Goal: Task Accomplishment & Management: Manage account settings

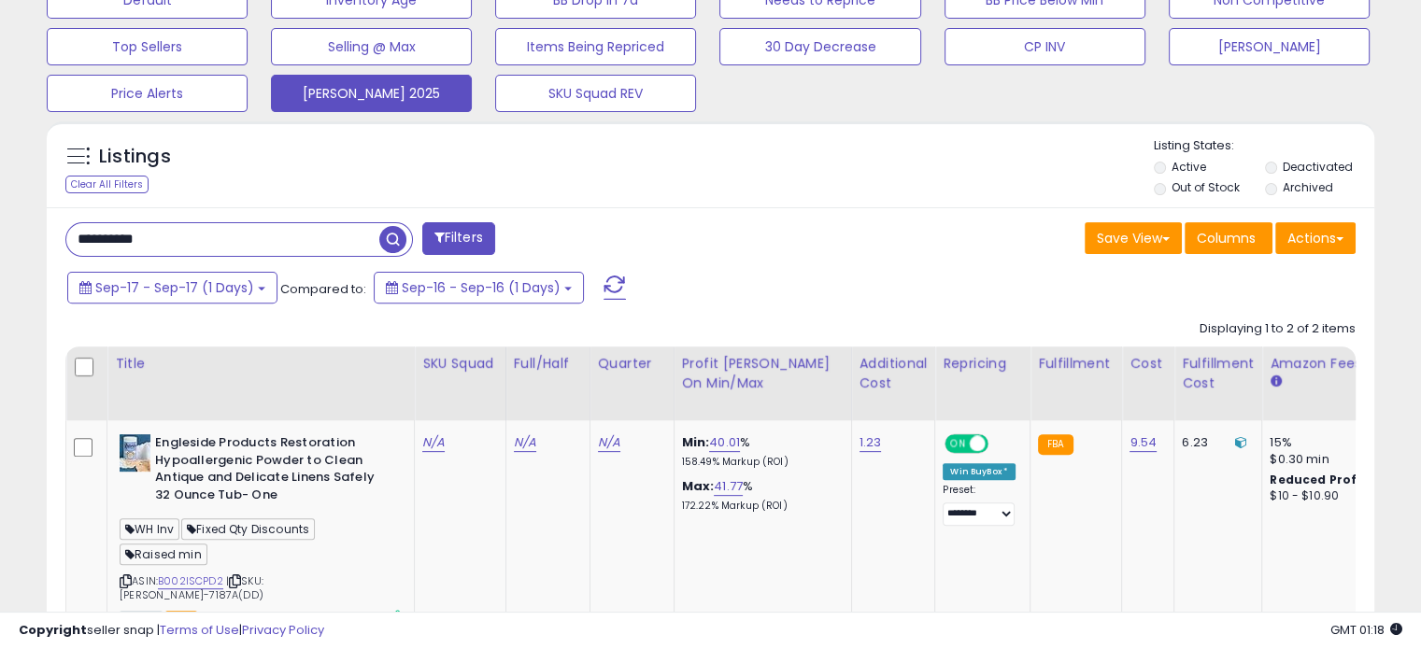
scroll to position [605, 0]
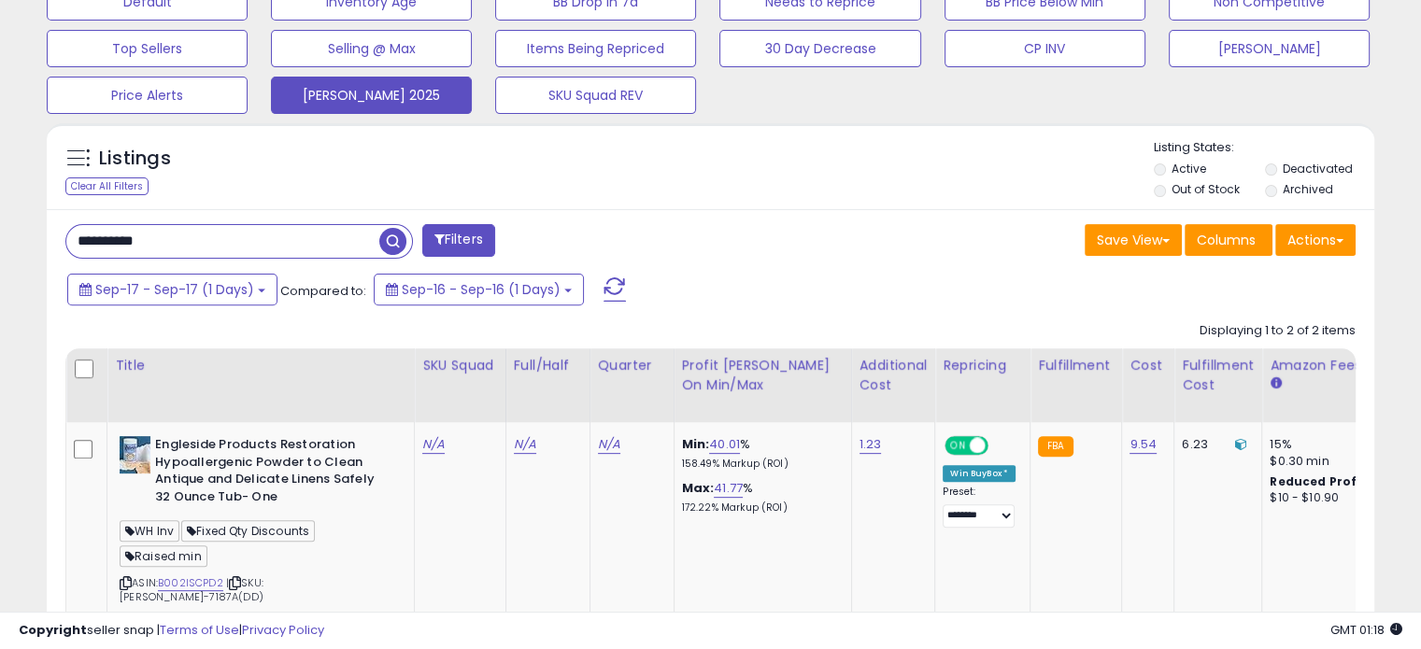
click at [286, 234] on input "**********" at bounding box center [222, 241] width 313 height 33
click at [407, 92] on button "[PERSON_NAME] 2025" at bounding box center [371, 95] width 201 height 37
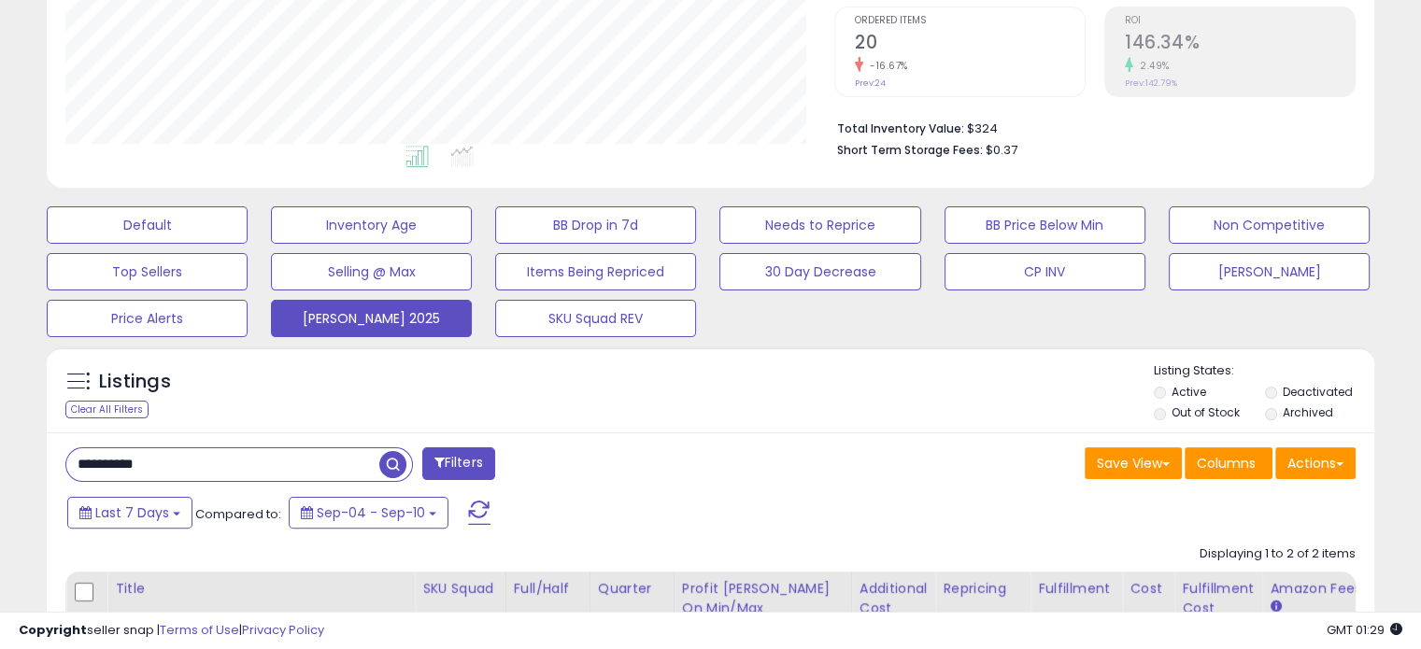
scroll to position [395, 0]
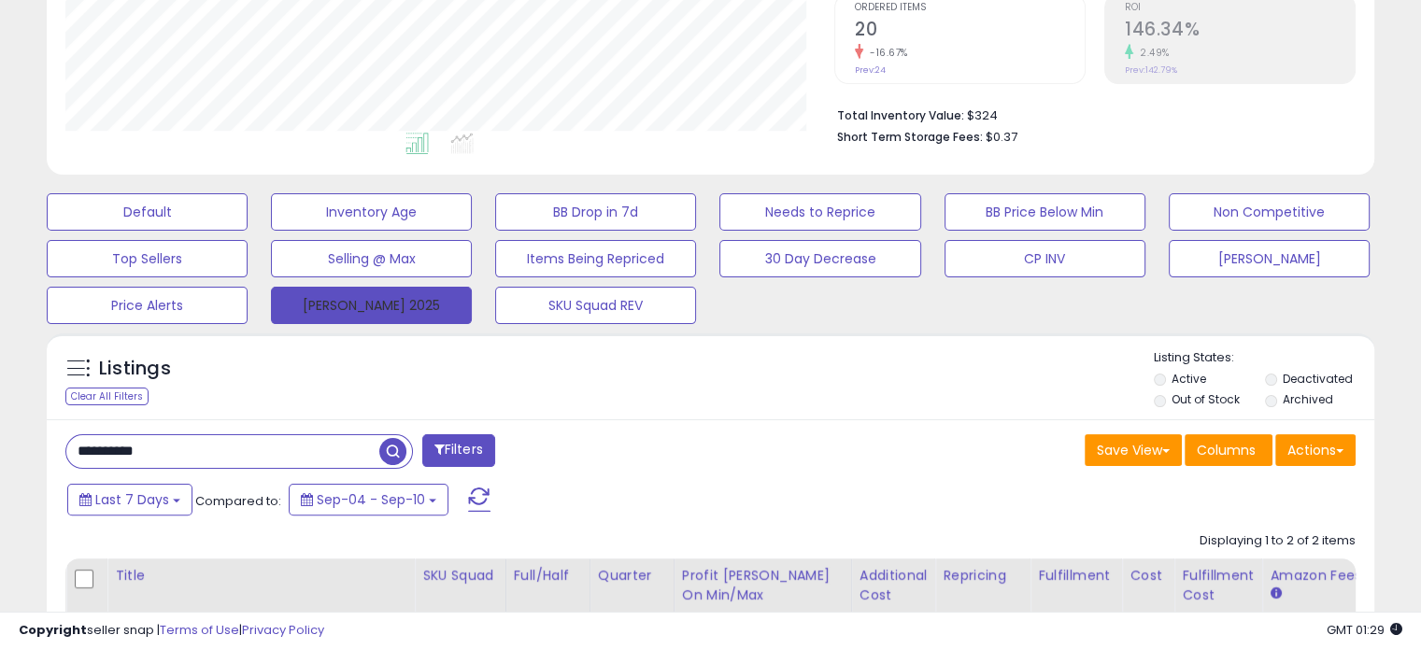
click at [367, 299] on button "[PERSON_NAME] 2025" at bounding box center [371, 305] width 201 height 37
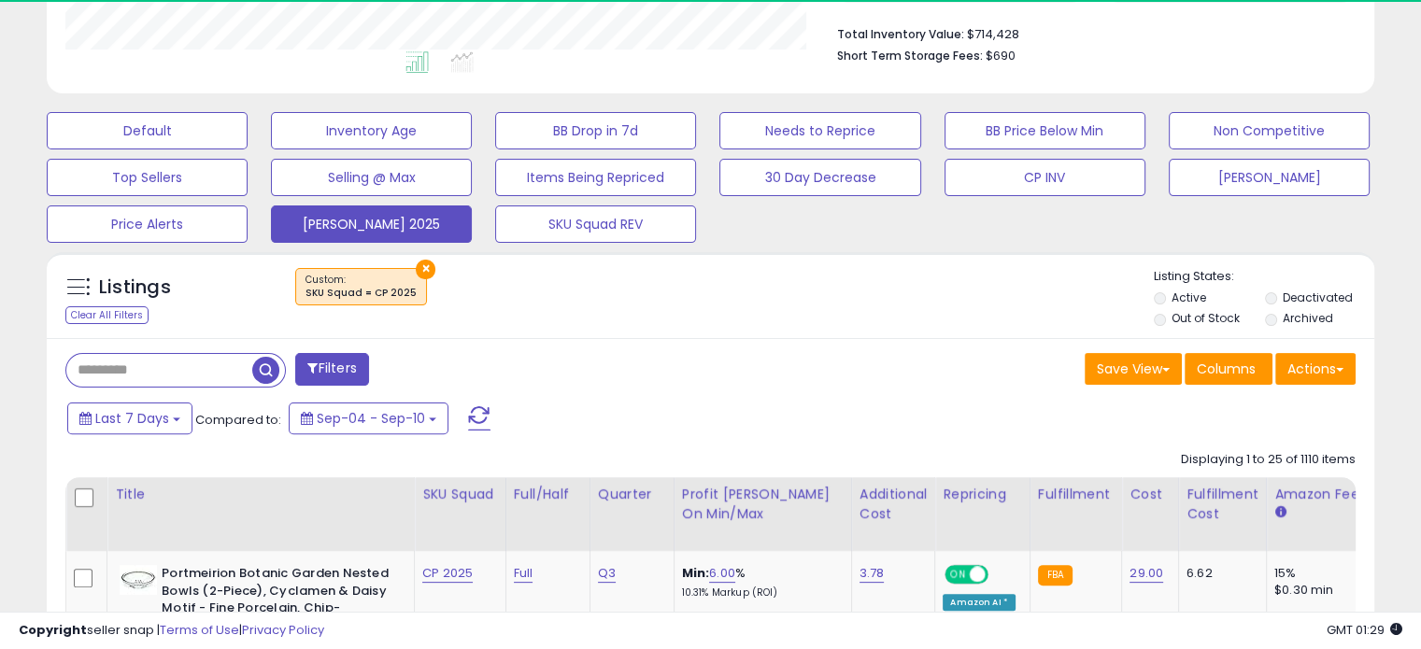
scroll to position [481, 0]
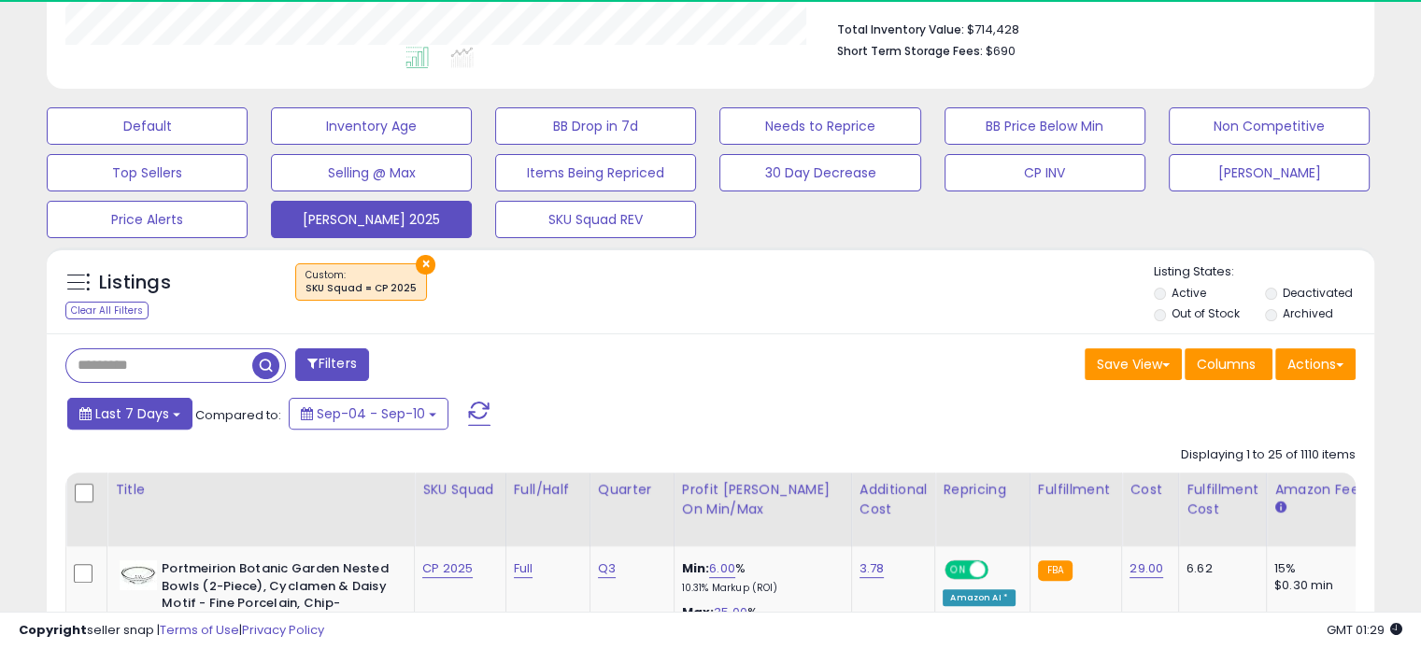
click at [173, 413] on b at bounding box center [176, 415] width 7 height 4
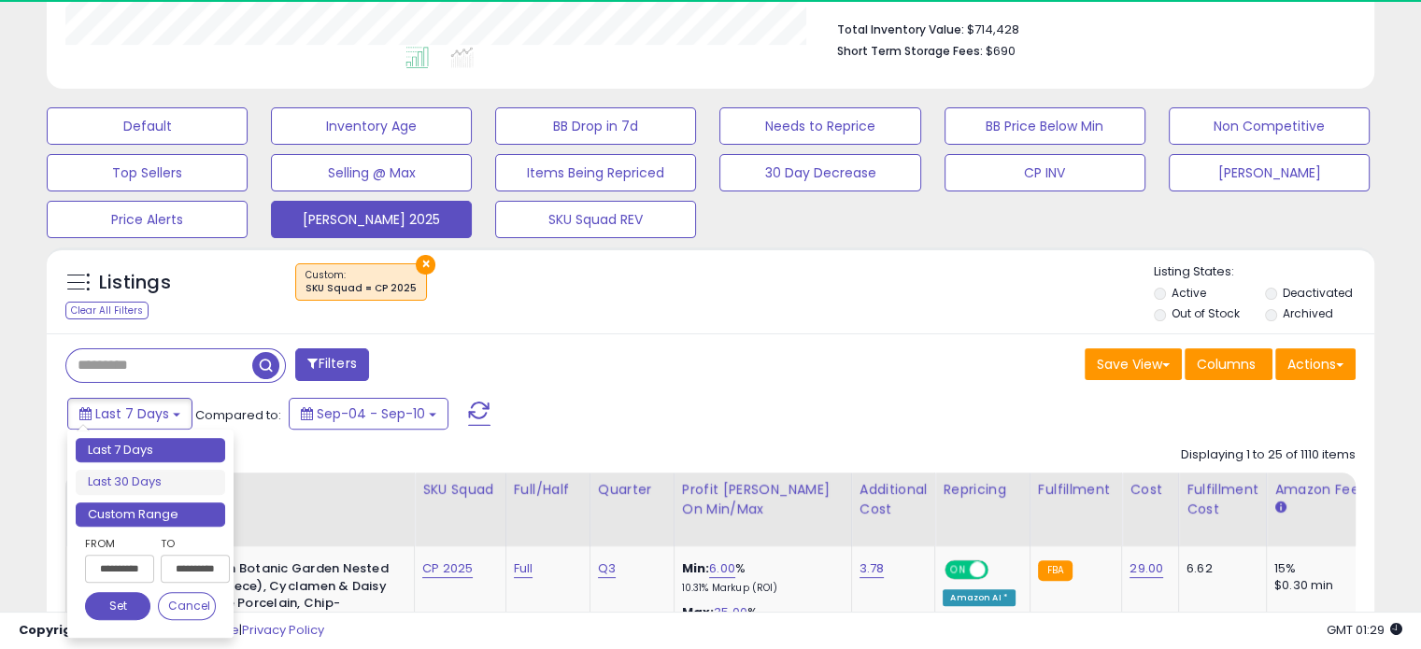
click at [150, 505] on li "Custom Range" at bounding box center [150, 515] width 149 height 25
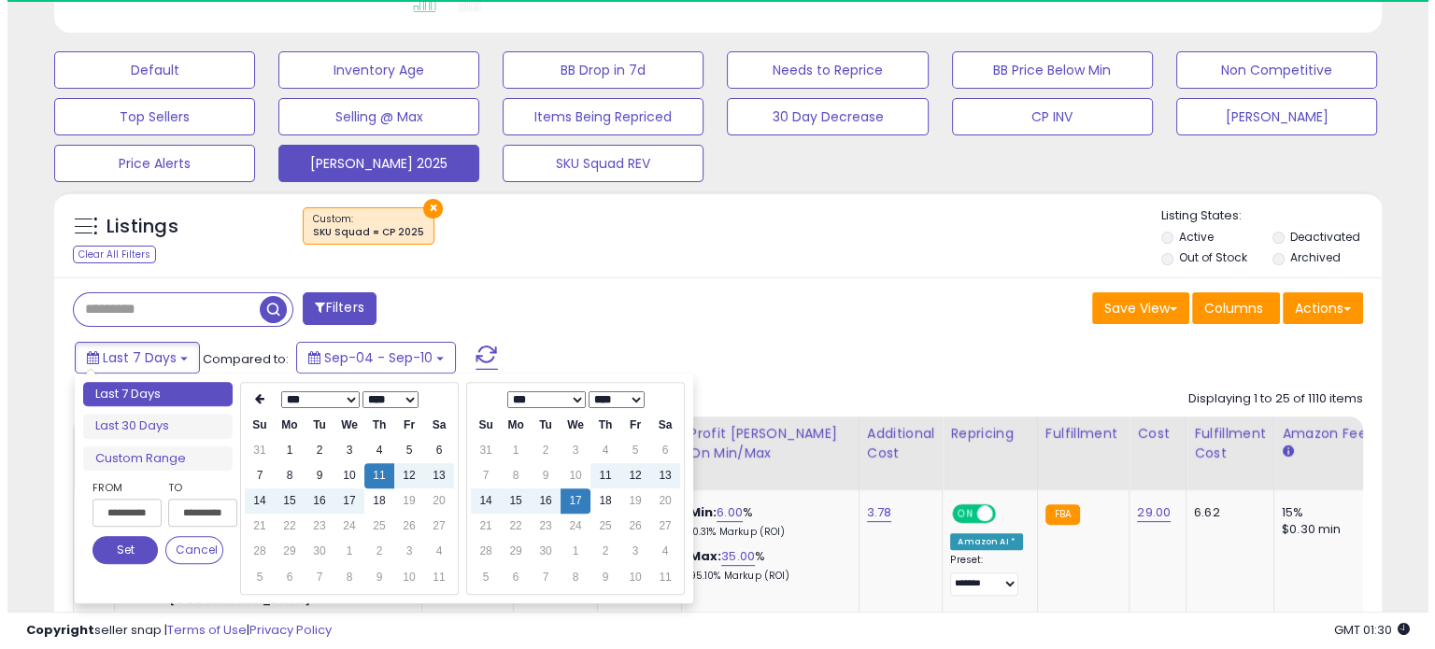
scroll to position [539, 0]
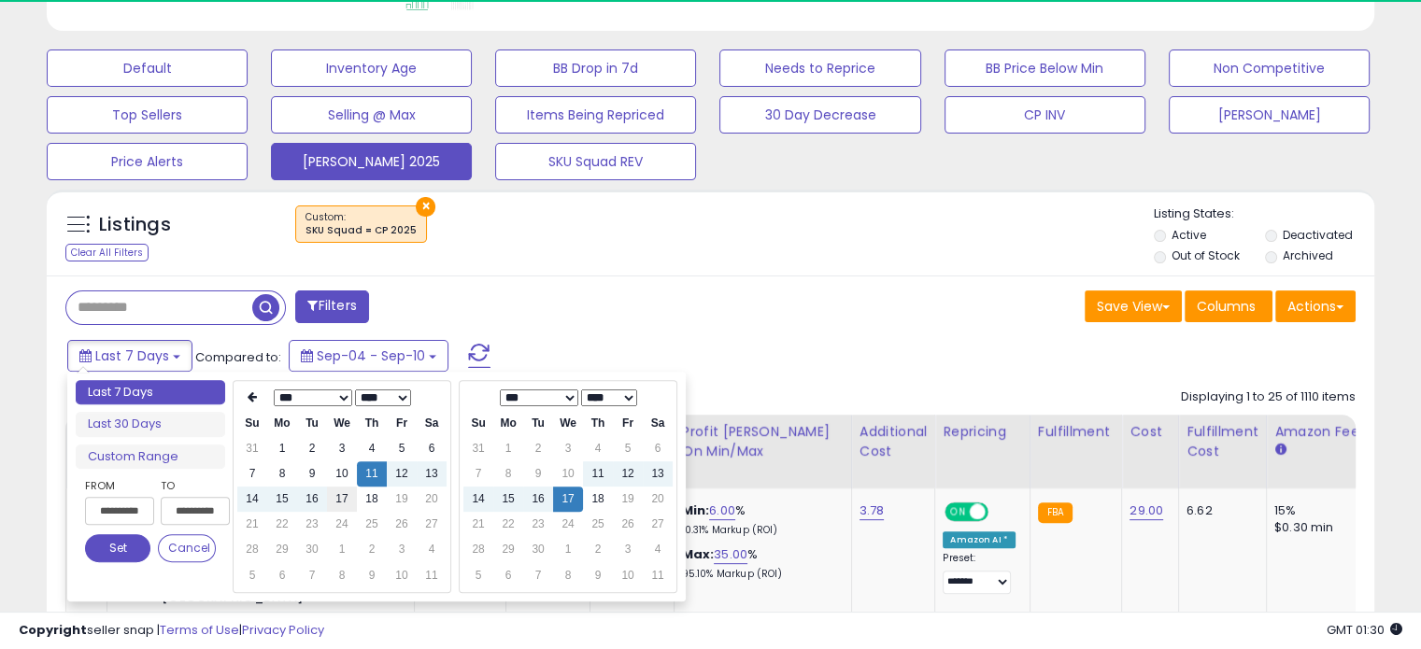
click at [340, 500] on td "17" at bounding box center [342, 499] width 30 height 25
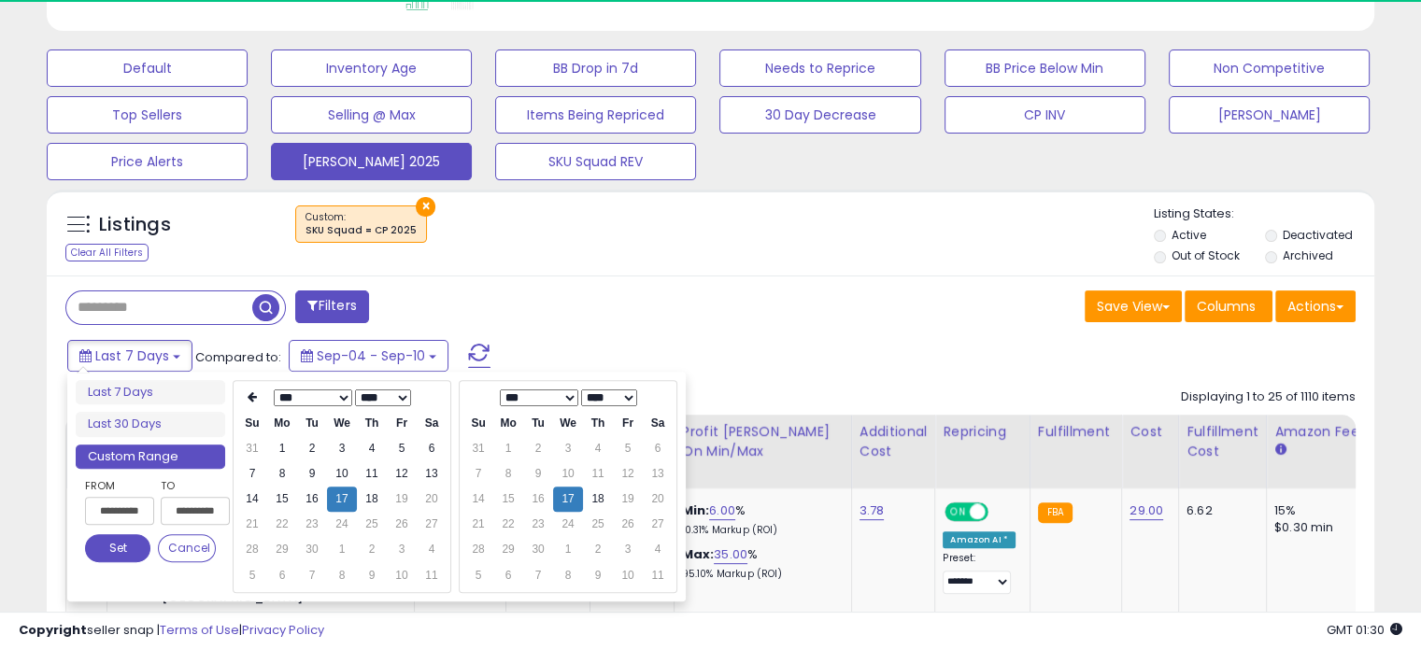
type input "**********"
click at [120, 534] on button "Set" at bounding box center [117, 548] width 65 height 28
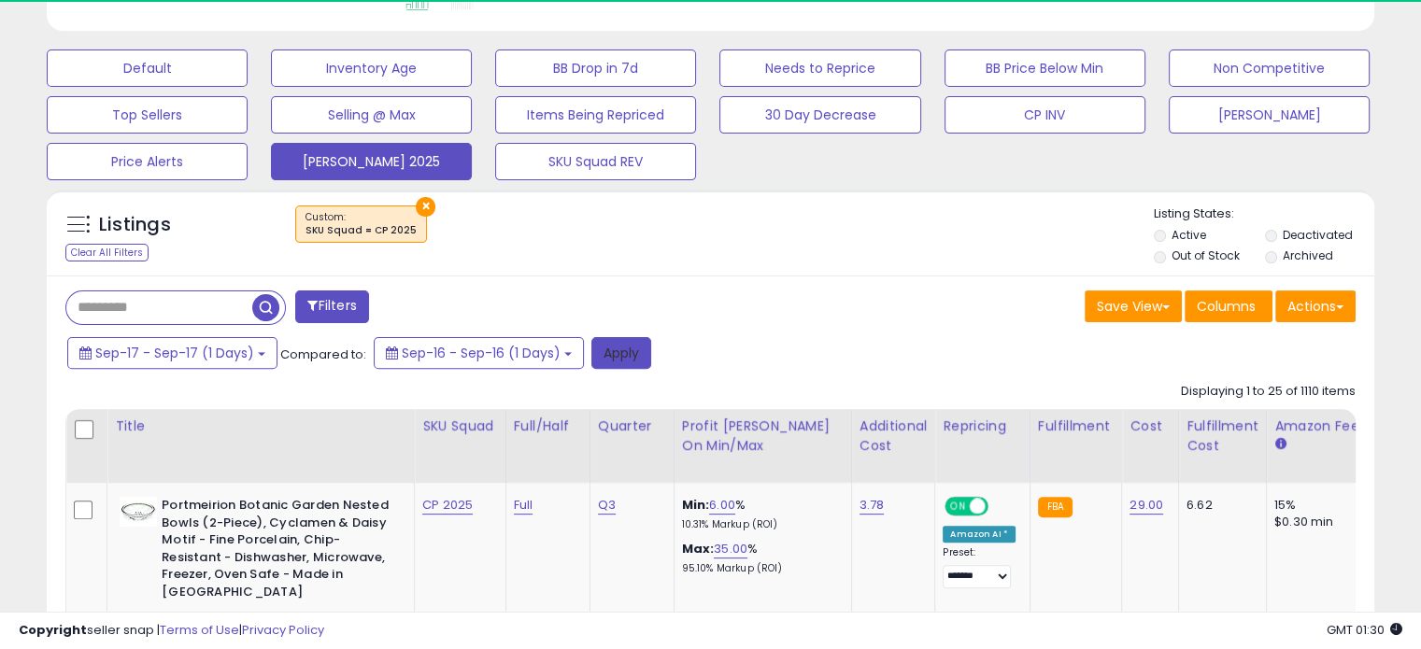
click at [613, 360] on button "Apply" at bounding box center [621, 353] width 60 height 32
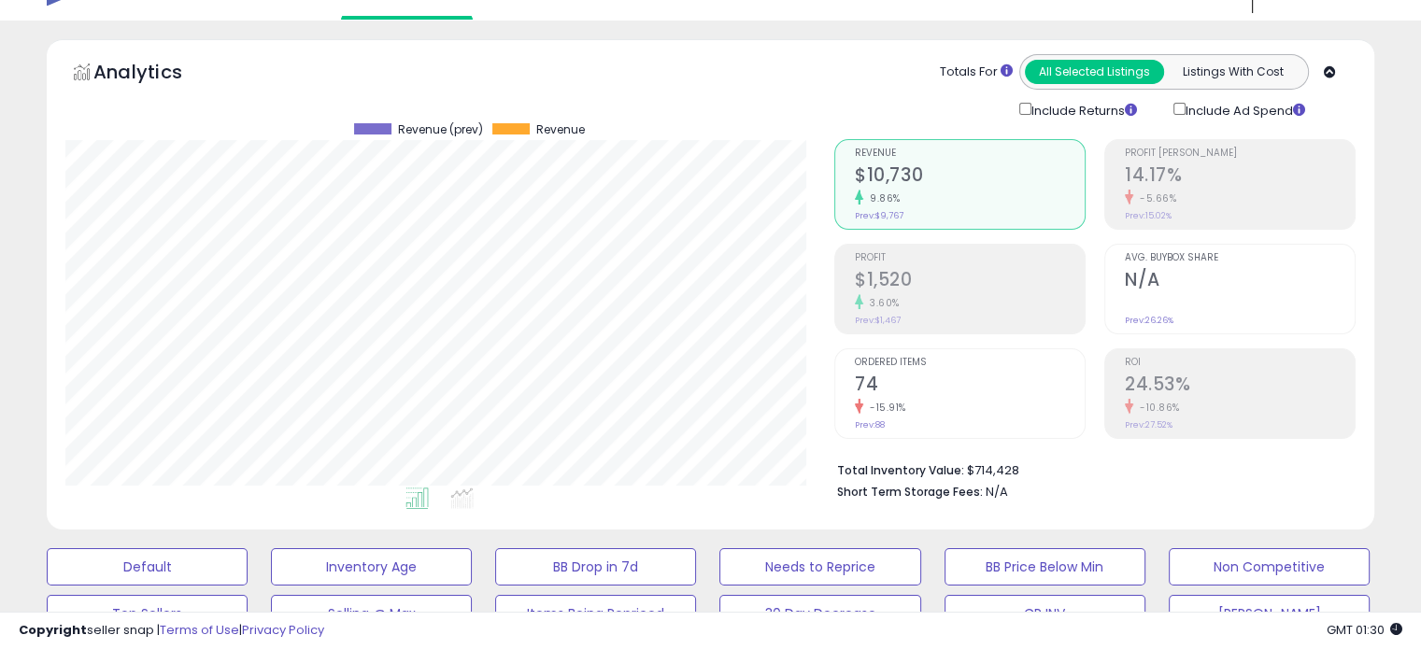
scroll to position [429, 0]
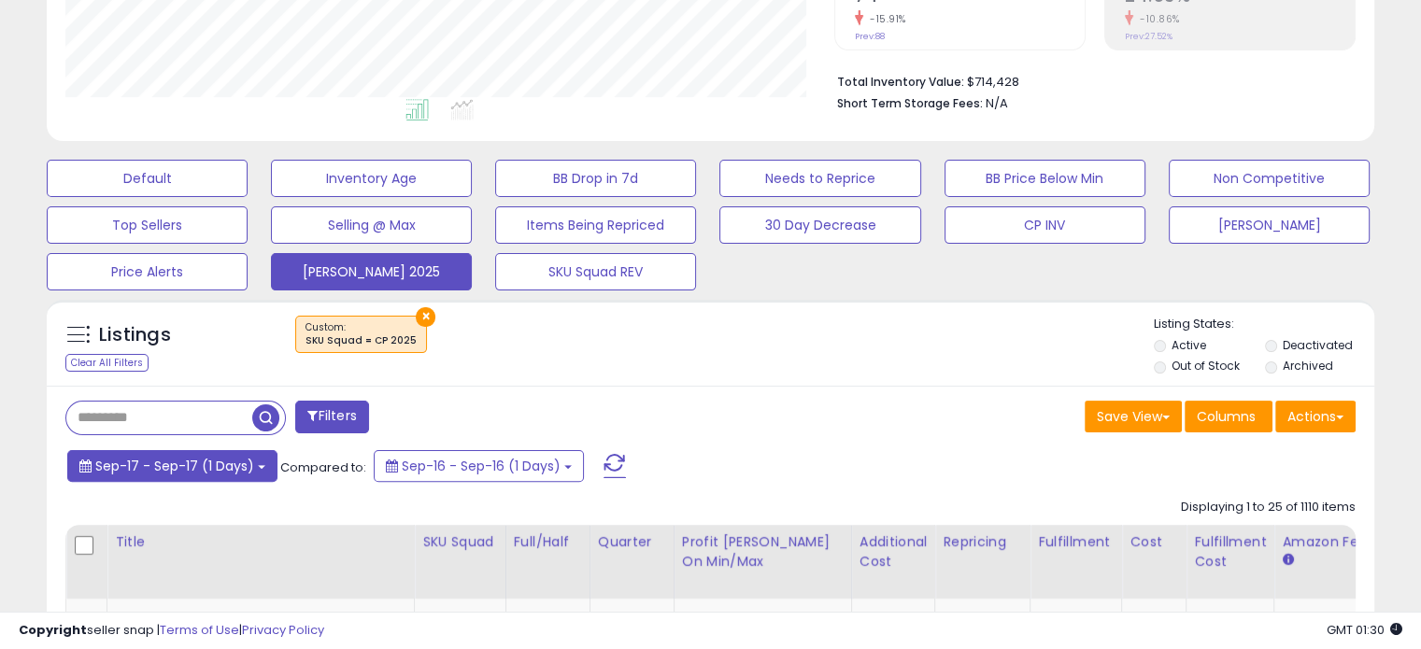
click at [234, 476] on button "Sep-17 - Sep-17 (1 Days)" at bounding box center [172, 466] width 210 height 32
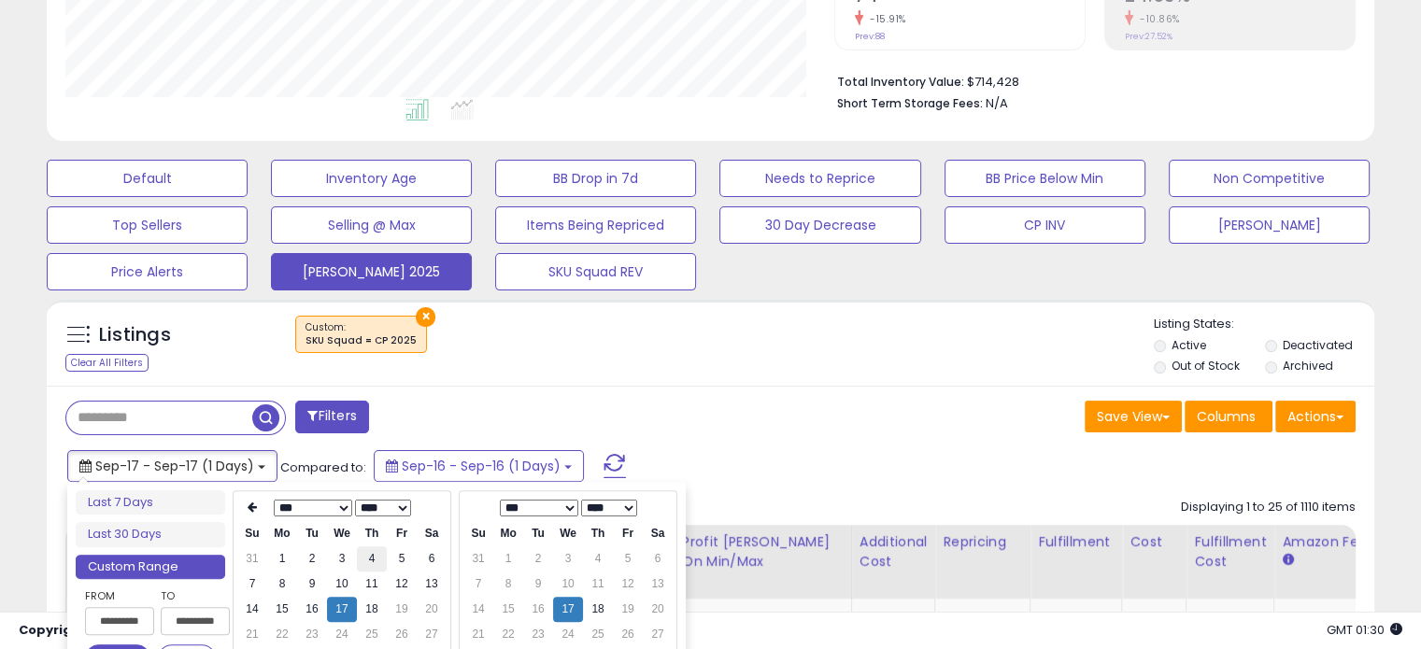
scroll to position [557, 0]
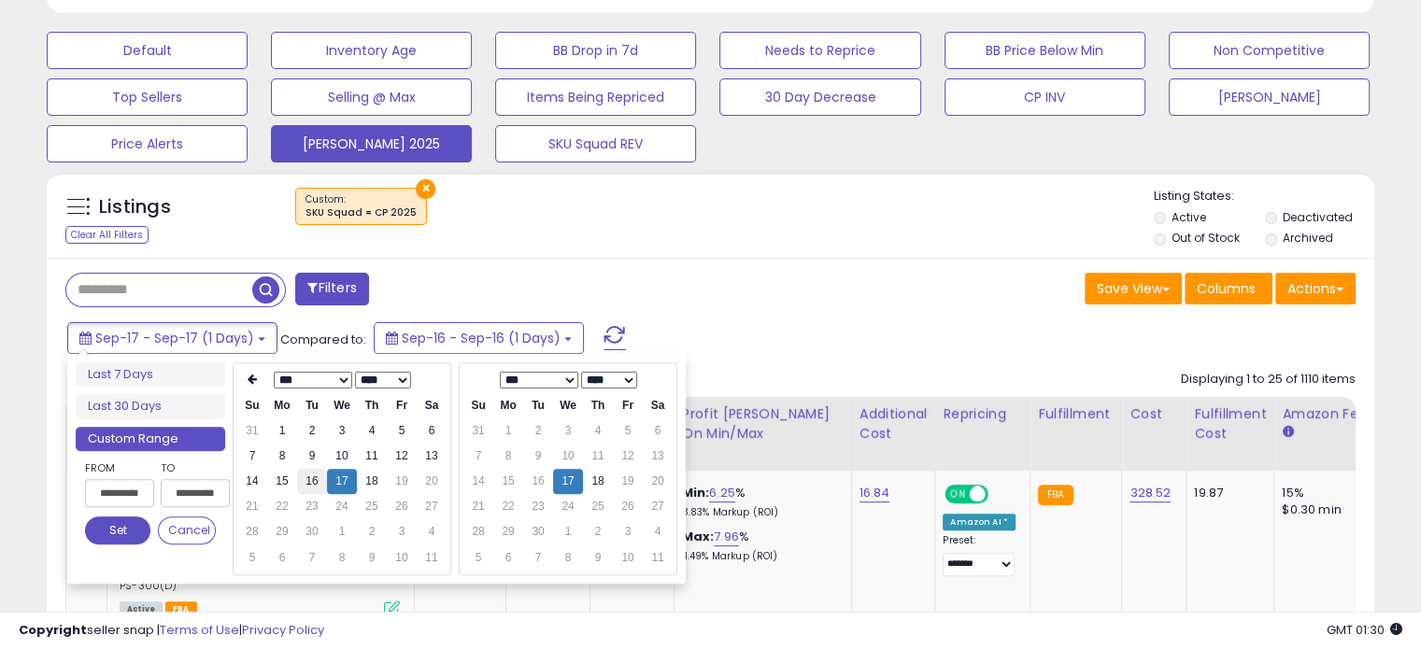
click at [310, 478] on td "16" at bounding box center [312, 481] width 30 height 25
type input "**********"
click at [329, 478] on td "17" at bounding box center [342, 481] width 30 height 25
click at [124, 533] on button "Set" at bounding box center [117, 531] width 65 height 28
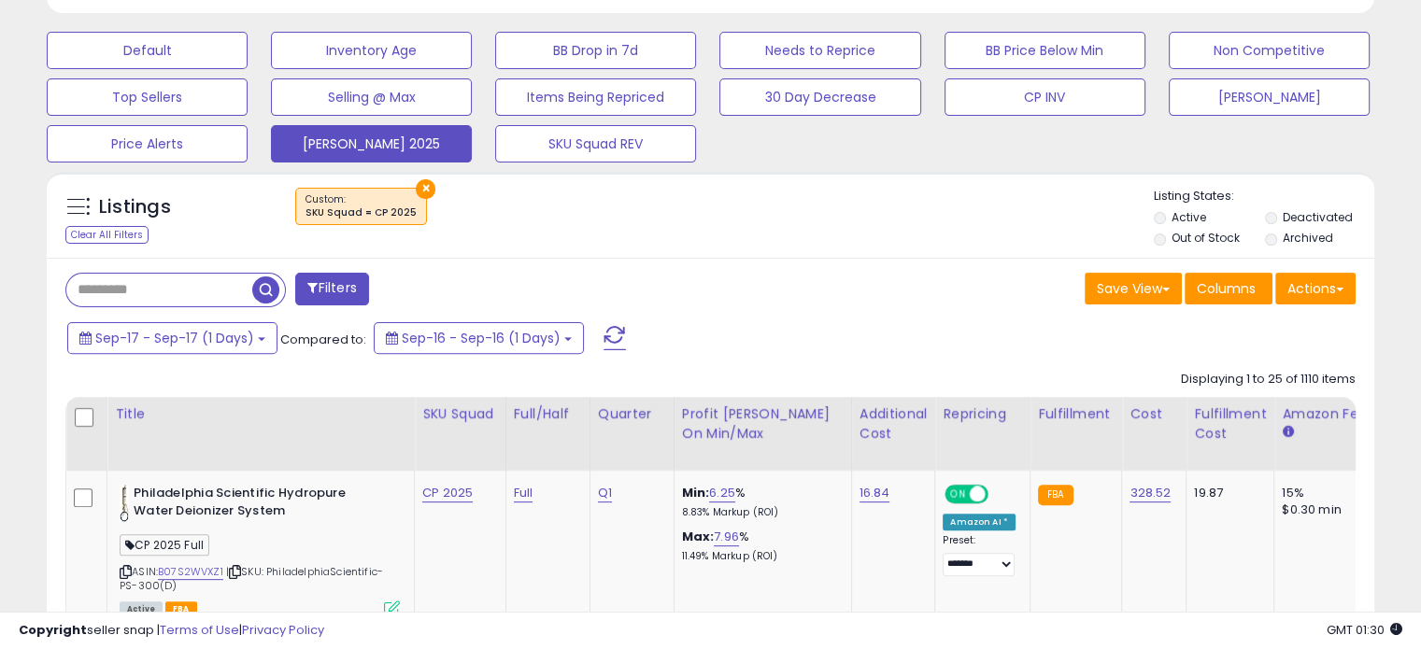
click at [606, 326] on span at bounding box center [614, 338] width 22 height 24
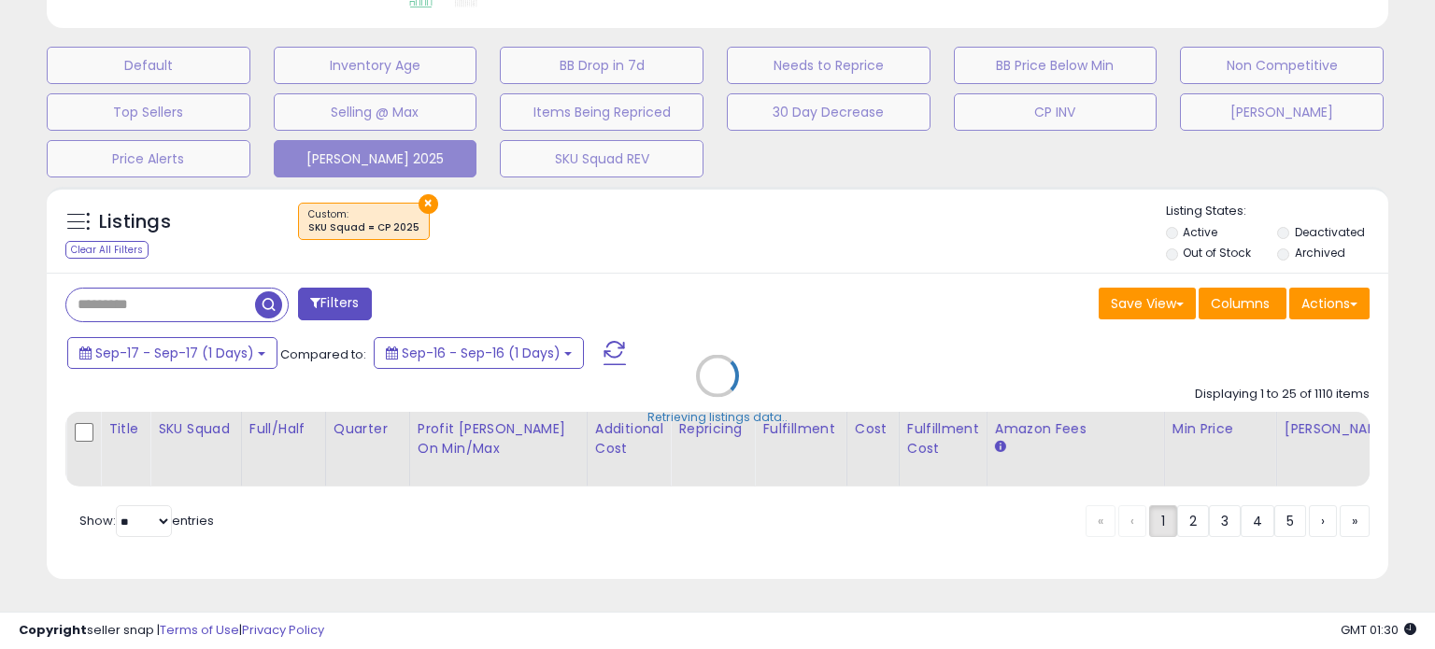
scroll to position [382, 777]
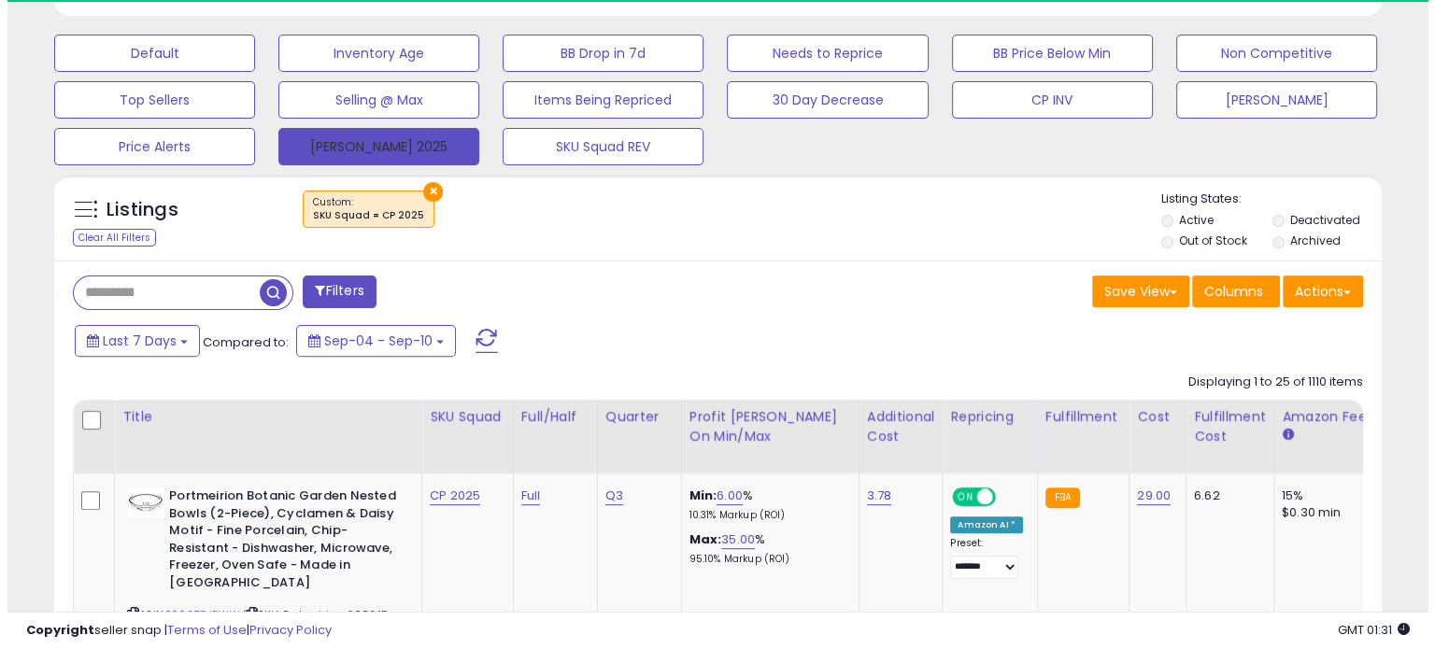
scroll to position [382, 768]
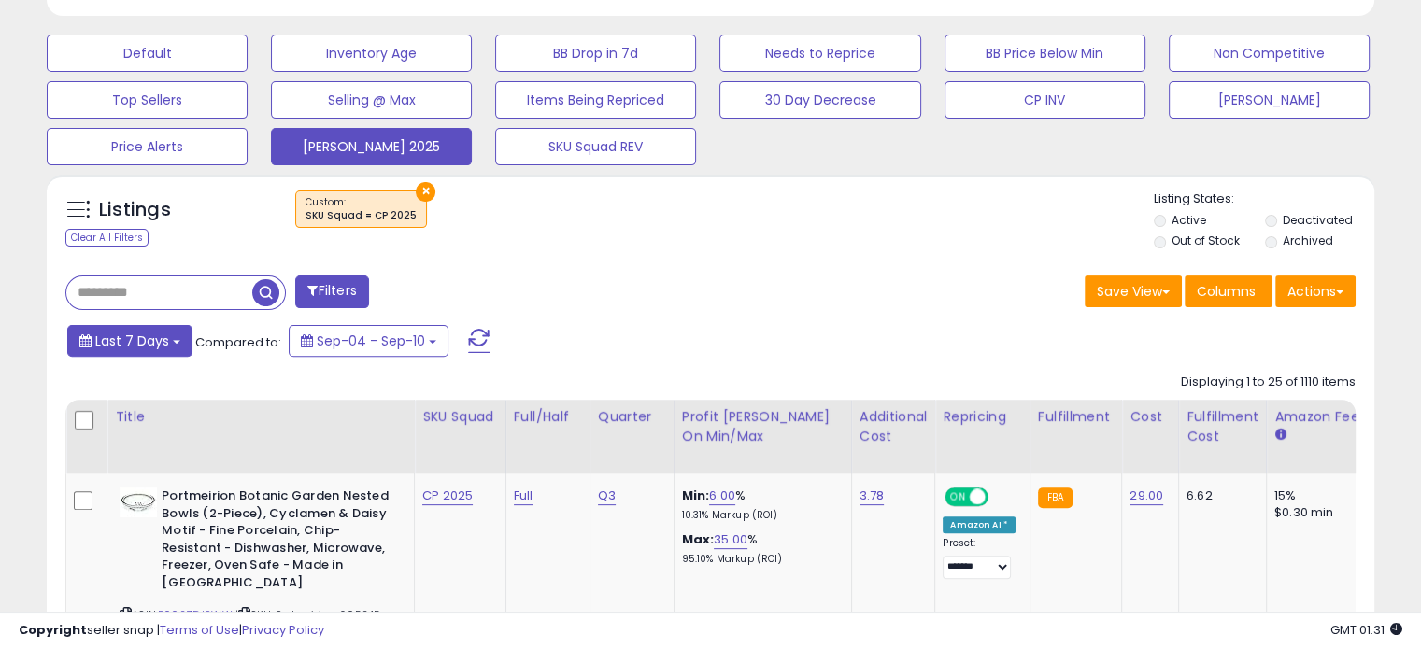
click at [167, 350] on button "Last 7 Days" at bounding box center [129, 341] width 125 height 32
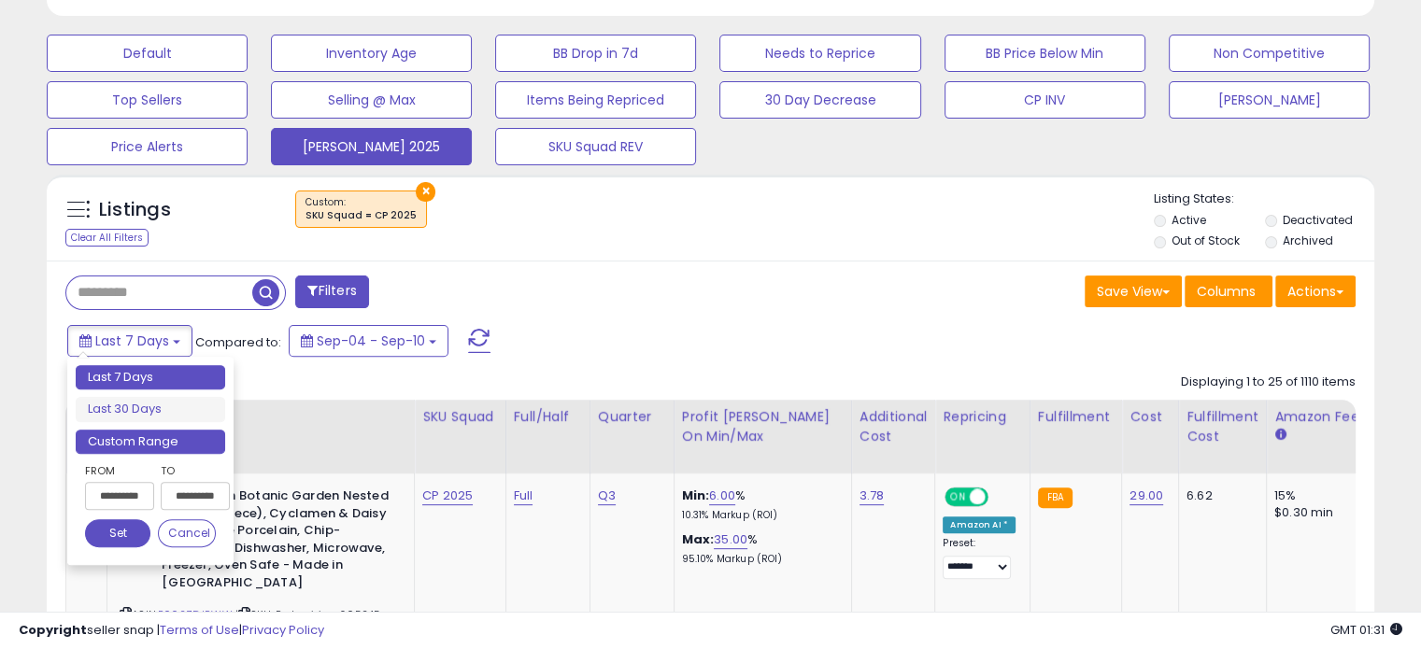
click at [169, 437] on li "Custom Range" at bounding box center [150, 442] width 149 height 25
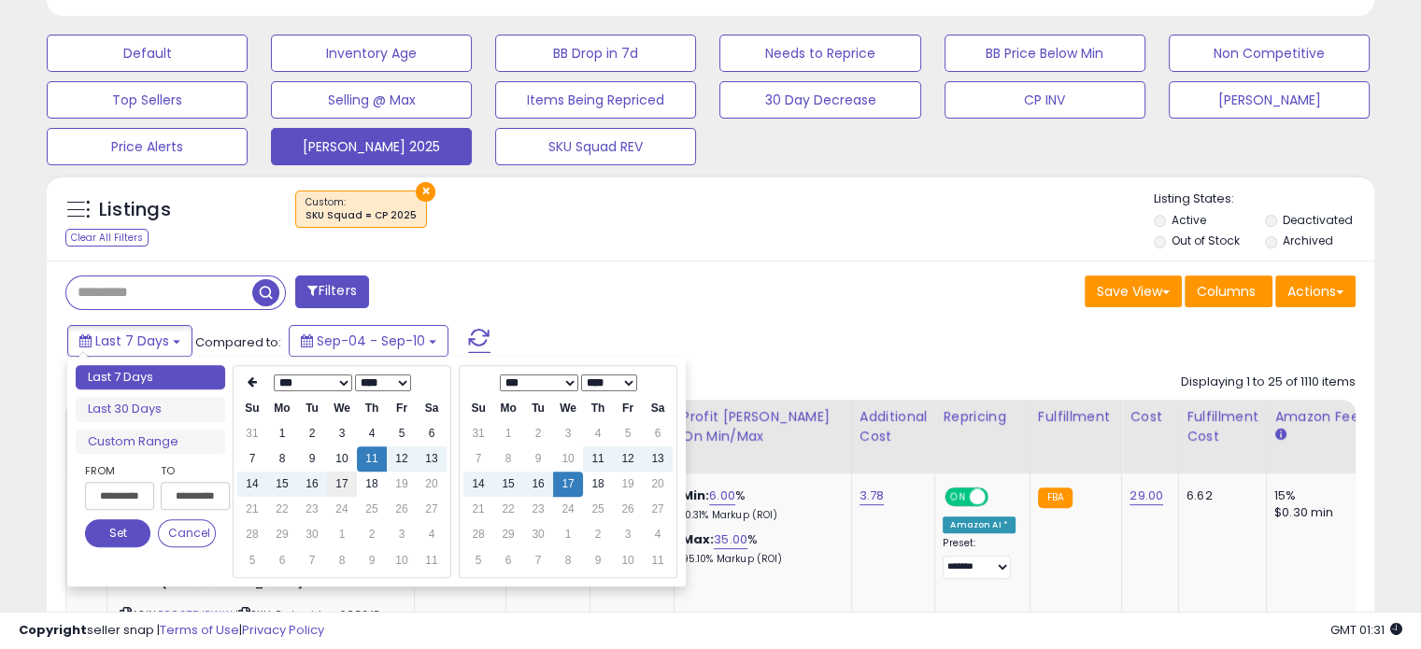
click at [345, 478] on td "17" at bounding box center [342, 484] width 30 height 25
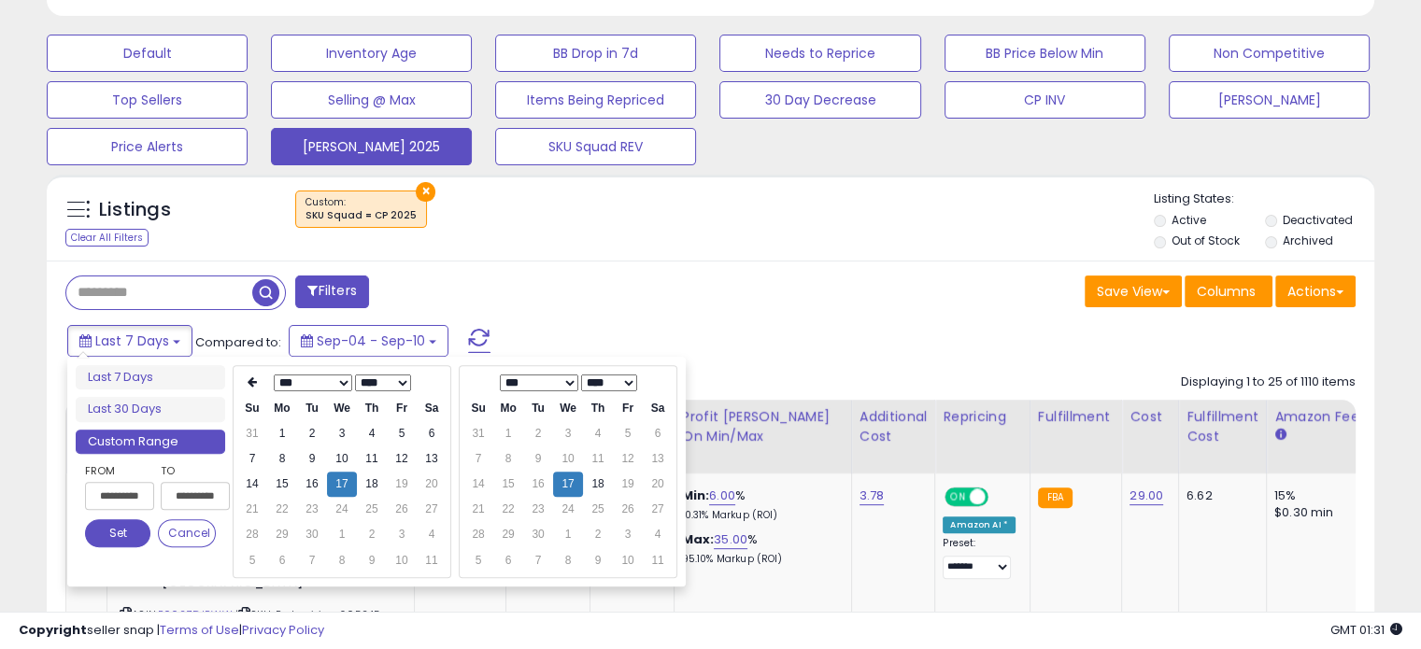
type input "**********"
click at [123, 529] on button "Set" at bounding box center [117, 533] width 65 height 28
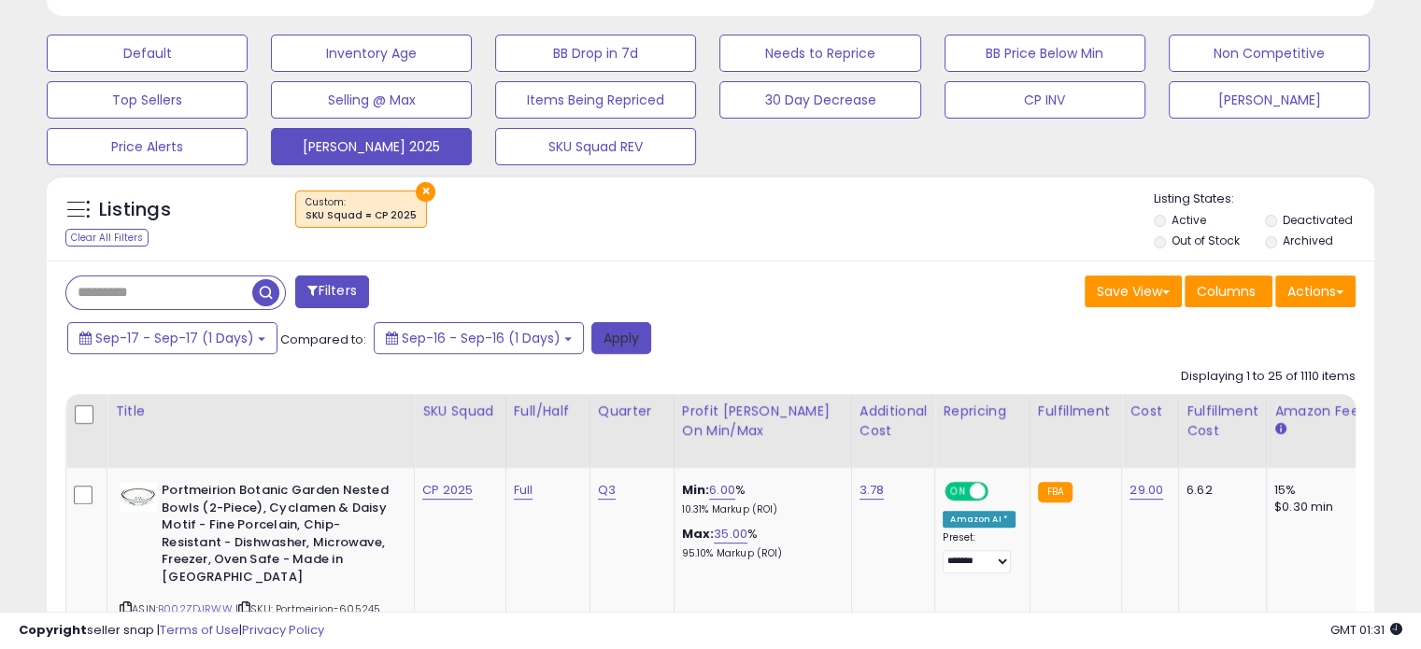
click at [627, 329] on button "Apply" at bounding box center [621, 338] width 60 height 32
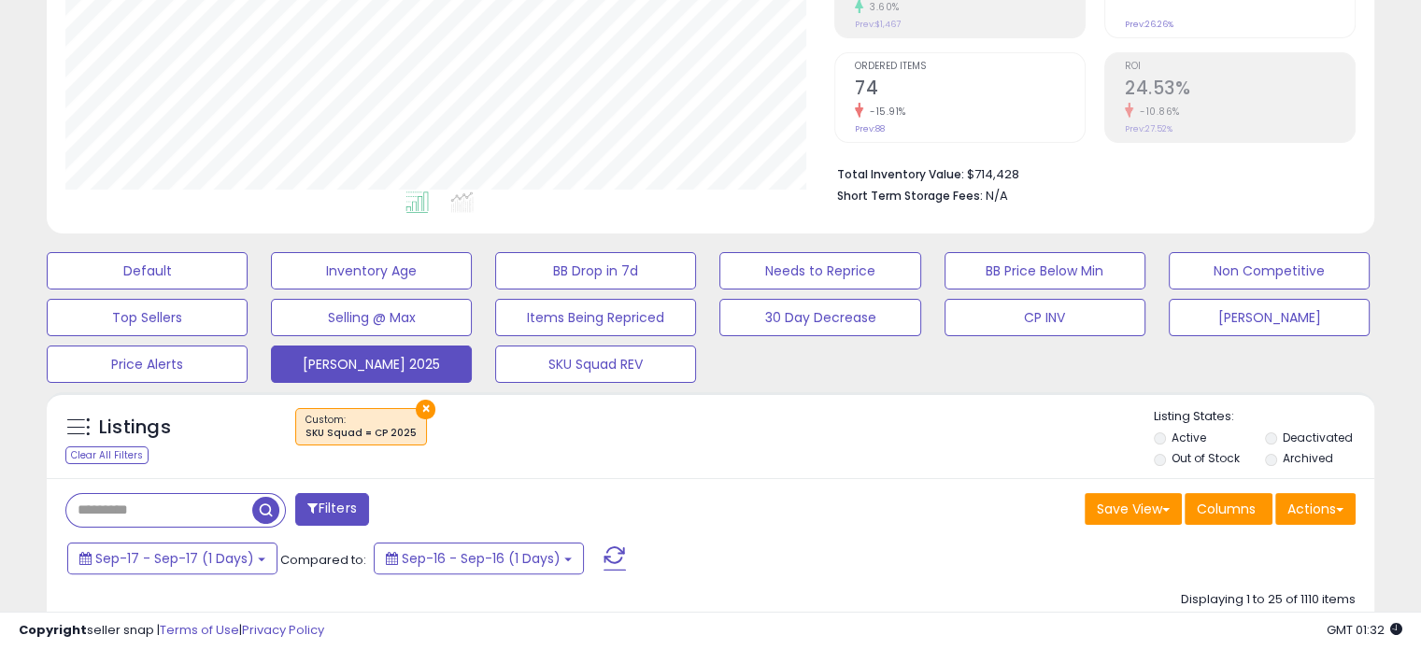
scroll to position [0, 0]
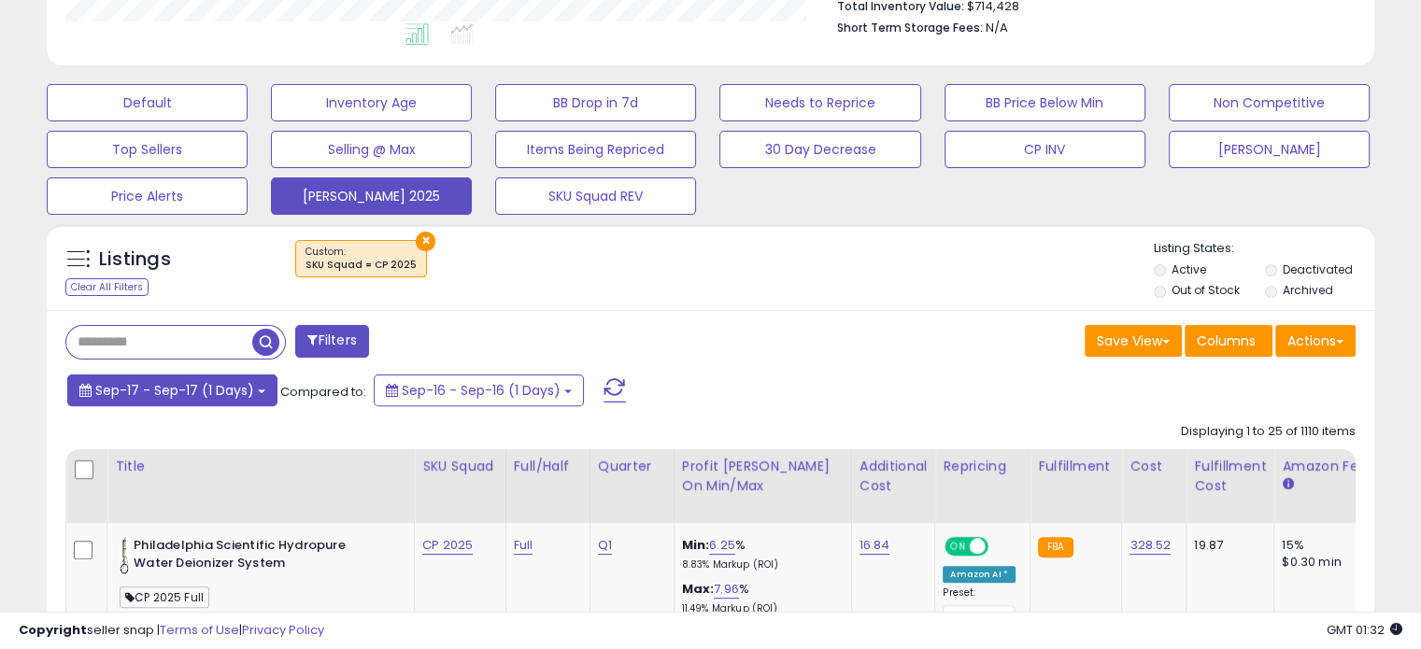
click at [260, 396] on button "Sep-17 - Sep-17 (1 Days)" at bounding box center [172, 391] width 210 height 32
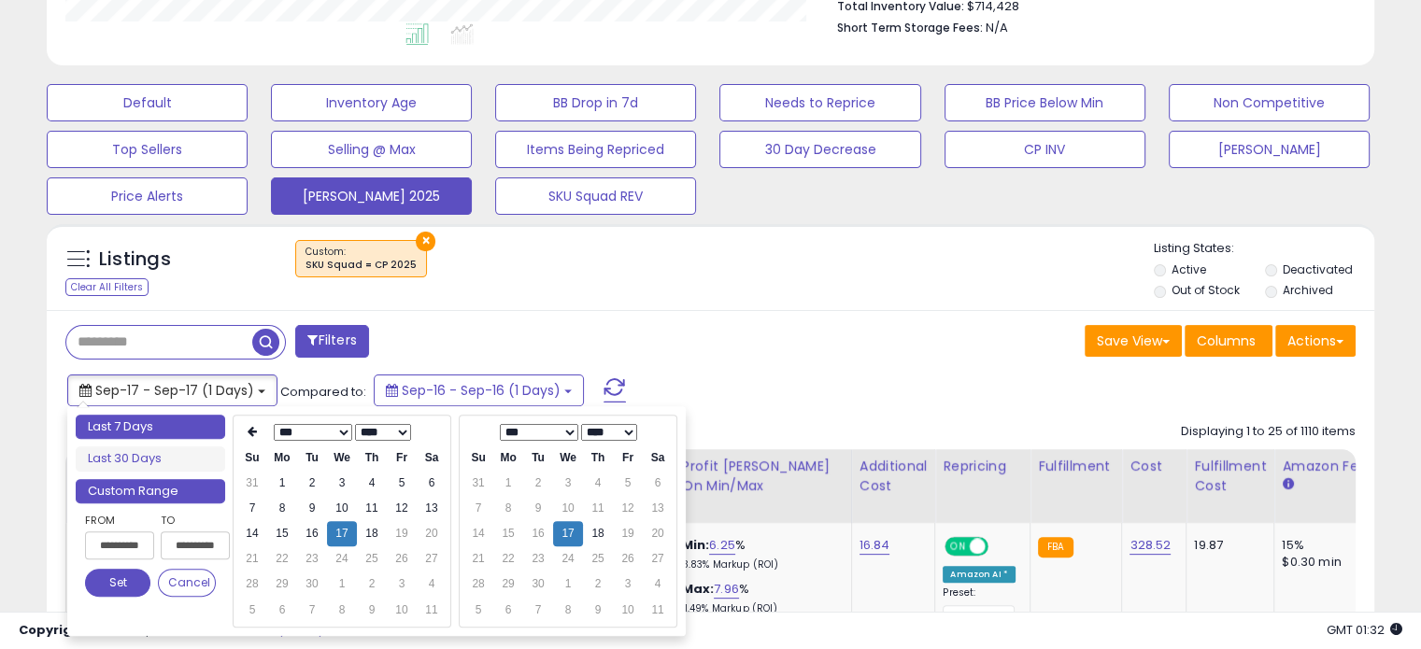
type input "**********"
click at [183, 418] on li "Last 7 Days" at bounding box center [150, 427] width 149 height 25
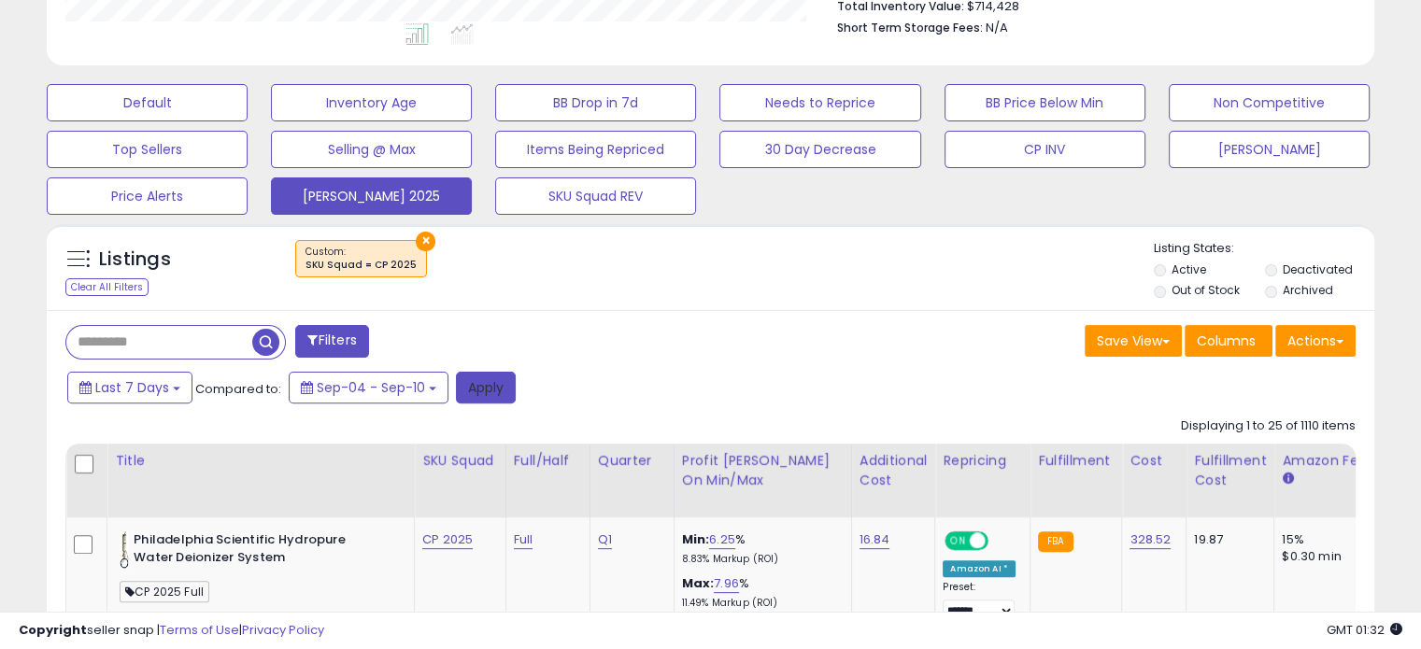
click at [473, 394] on button "Apply" at bounding box center [486, 388] width 60 height 32
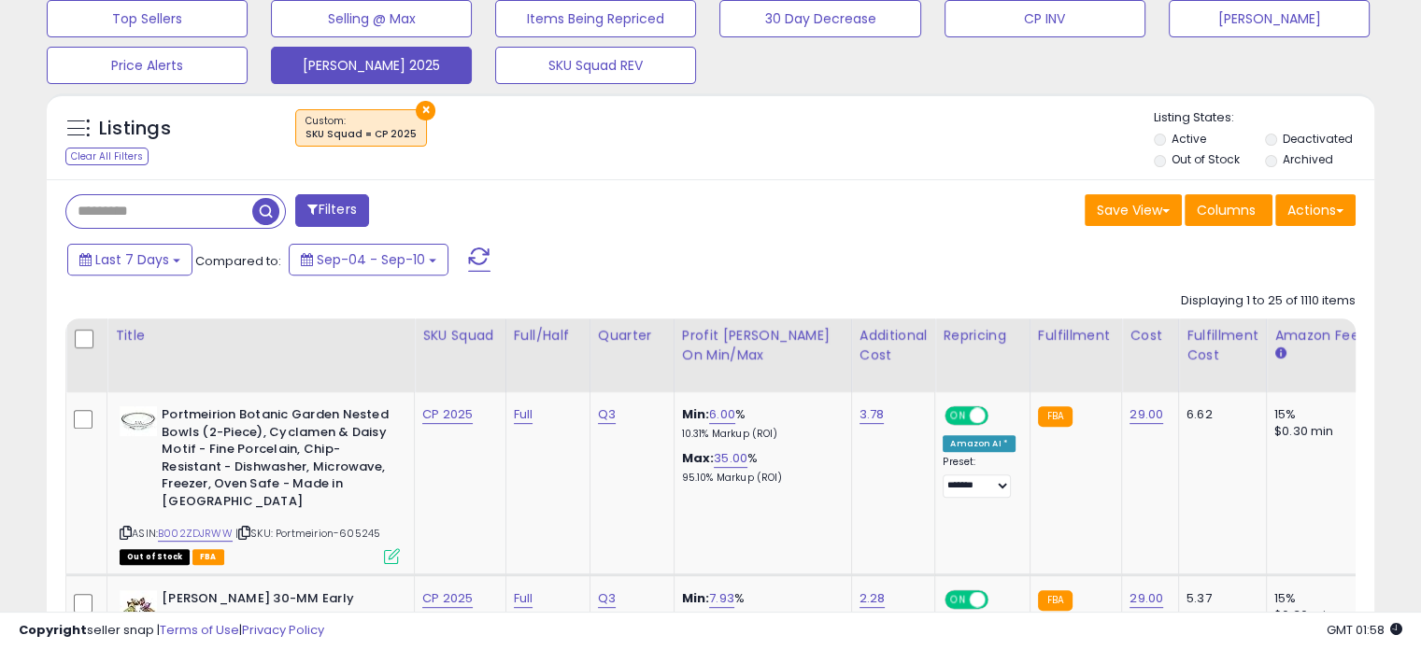
scroll to position [635, 0]
click at [132, 250] on span "Last 7 Days" at bounding box center [132, 259] width 74 height 19
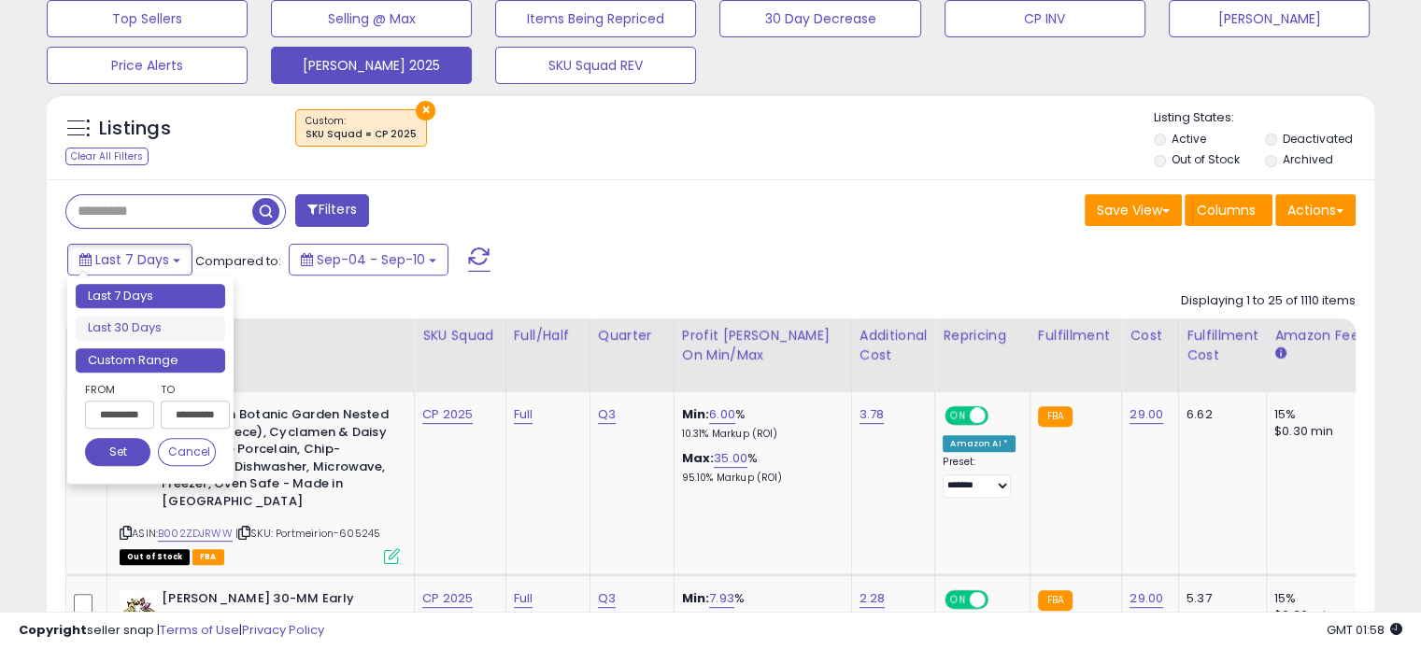
click at [147, 369] on li "Custom Range" at bounding box center [150, 360] width 149 height 25
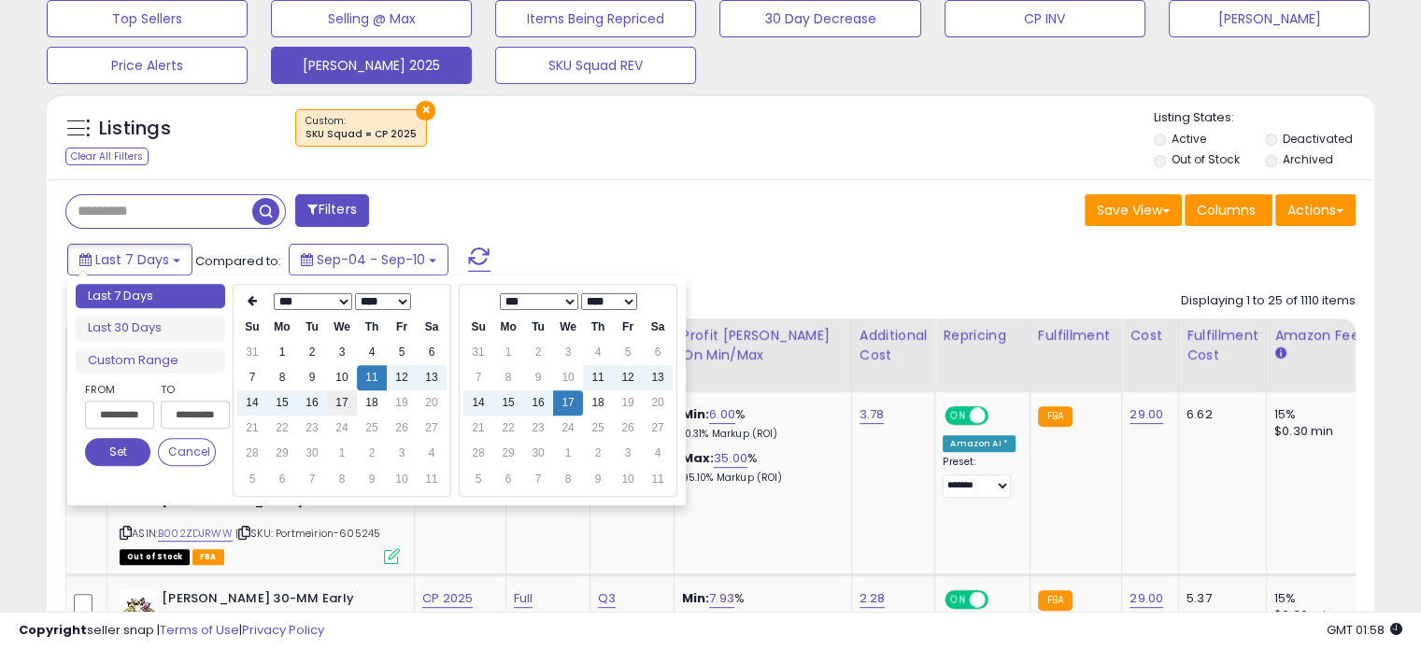
click at [348, 405] on td "17" at bounding box center [342, 402] width 30 height 25
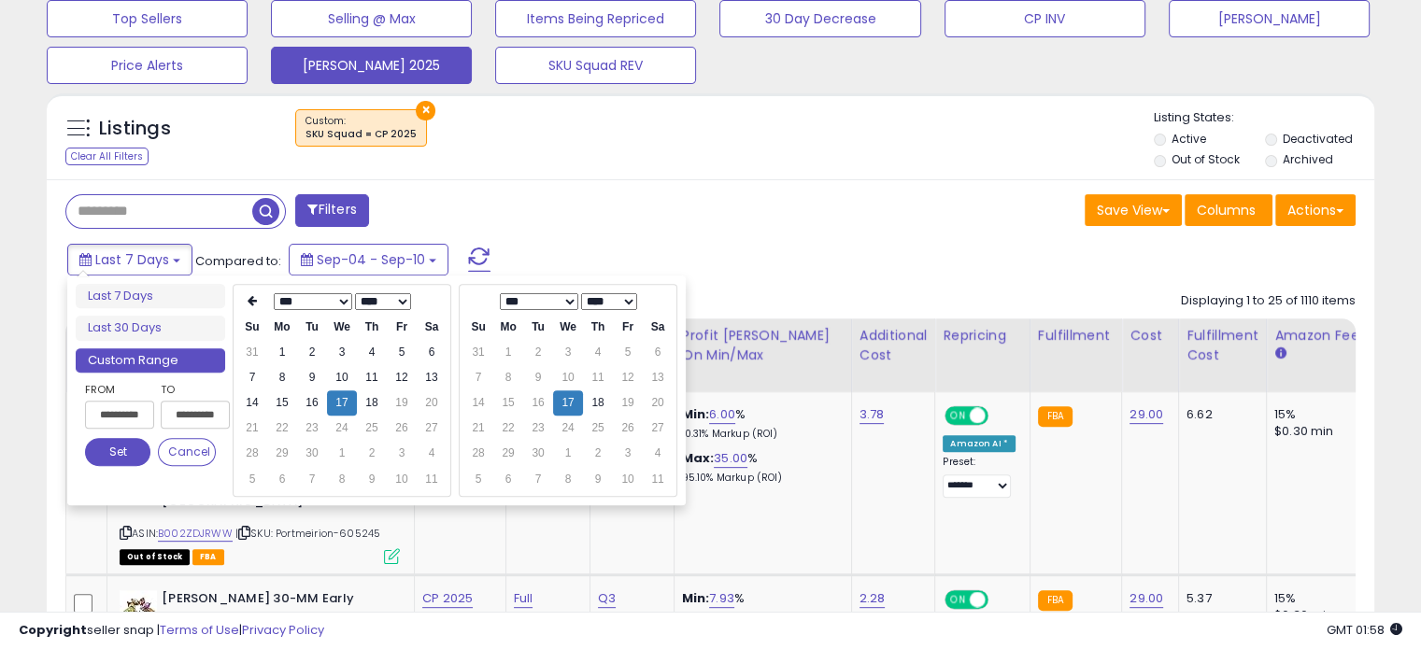
type input "**********"
click at [105, 459] on button "Set" at bounding box center [117, 452] width 65 height 28
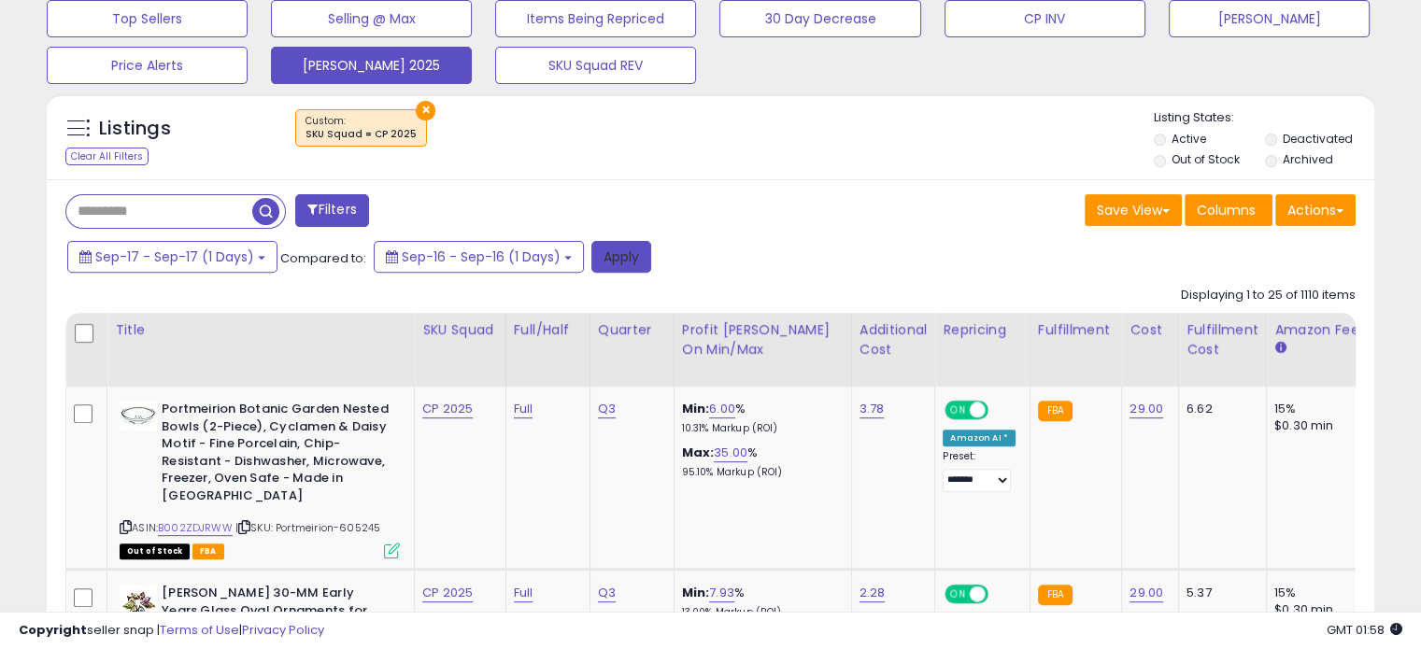
click at [633, 255] on button "Apply" at bounding box center [621, 257] width 60 height 32
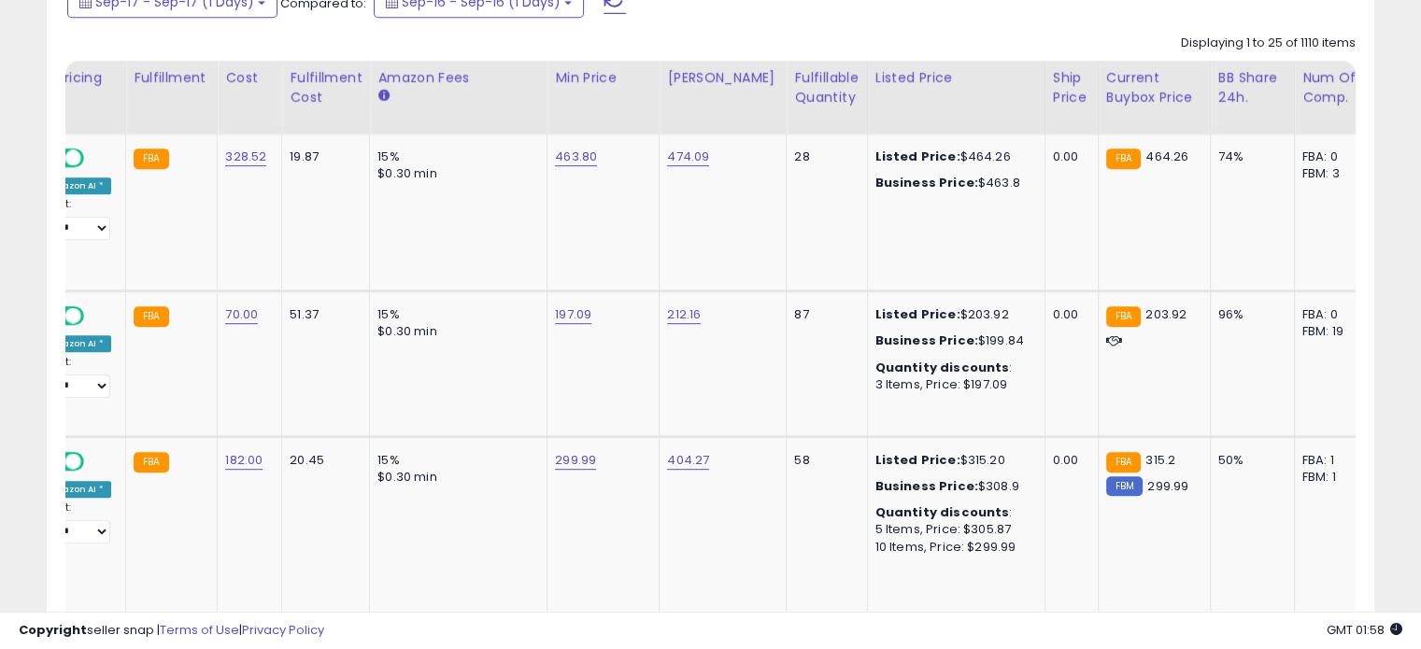
scroll to position [0, 96]
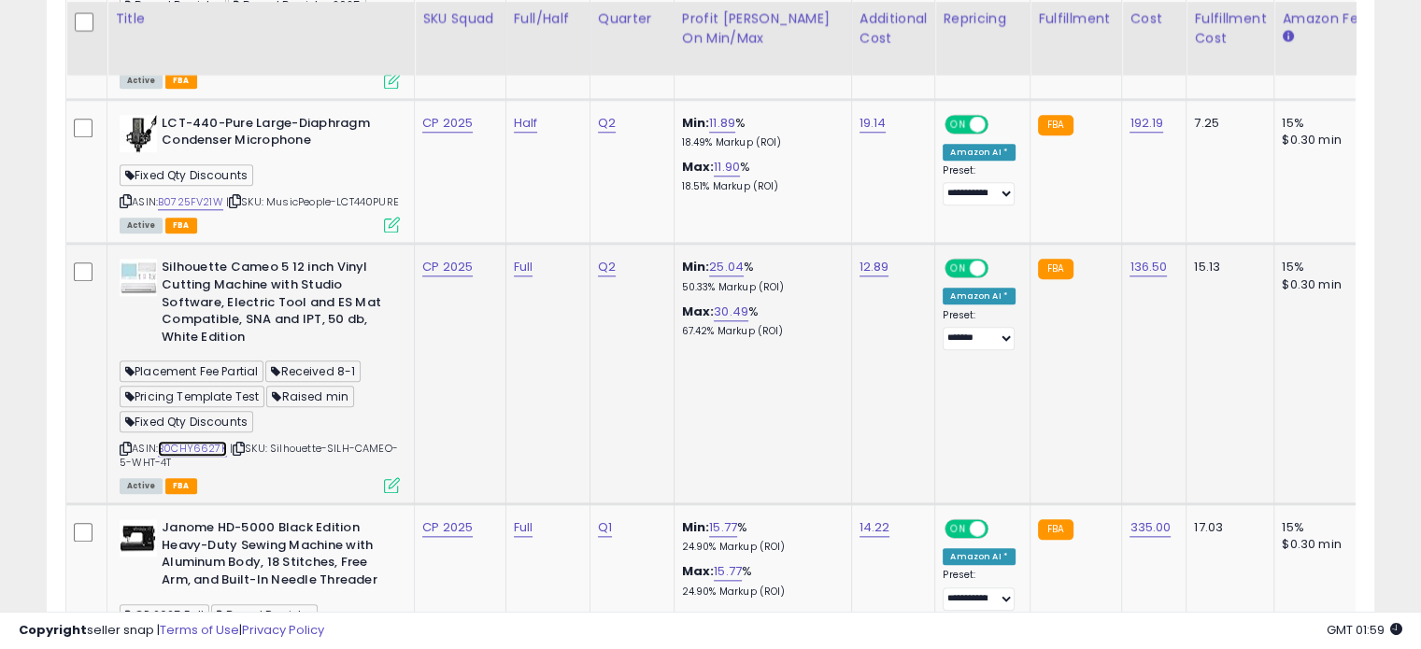
click at [212, 457] on link "B0CHY6627K" at bounding box center [192, 449] width 69 height 16
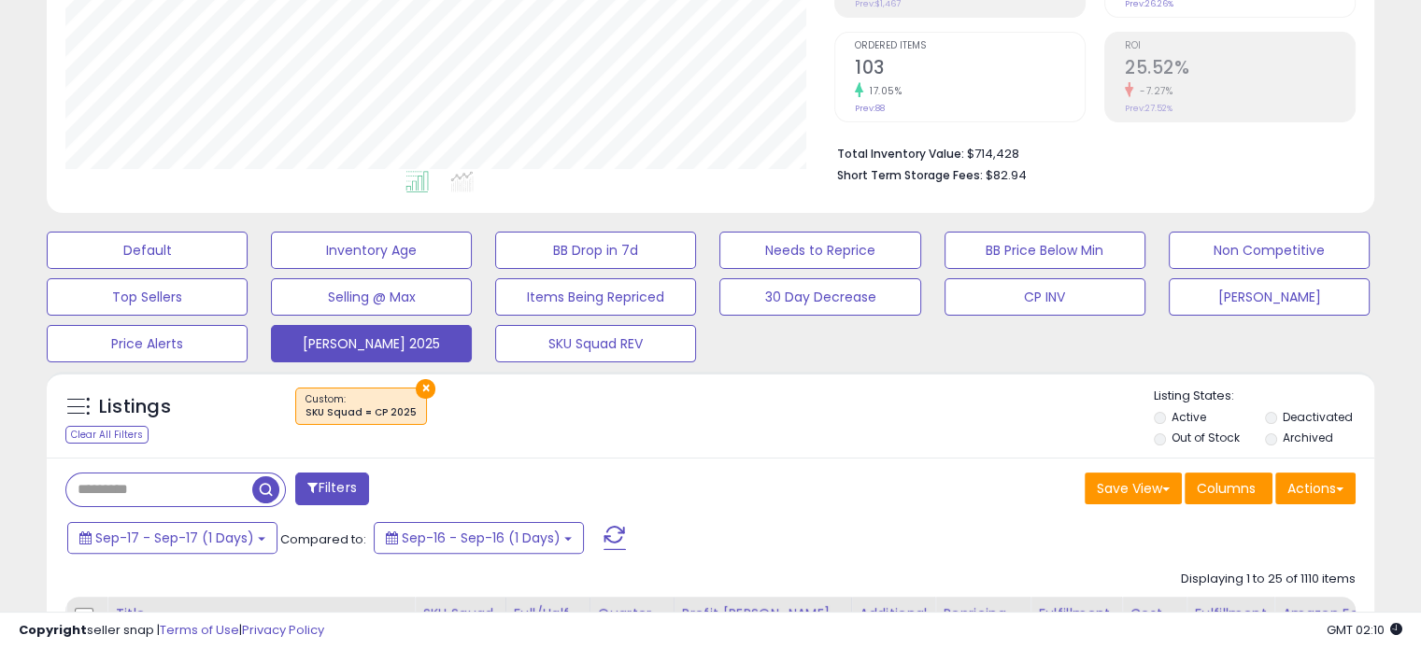
scroll to position [358, 0]
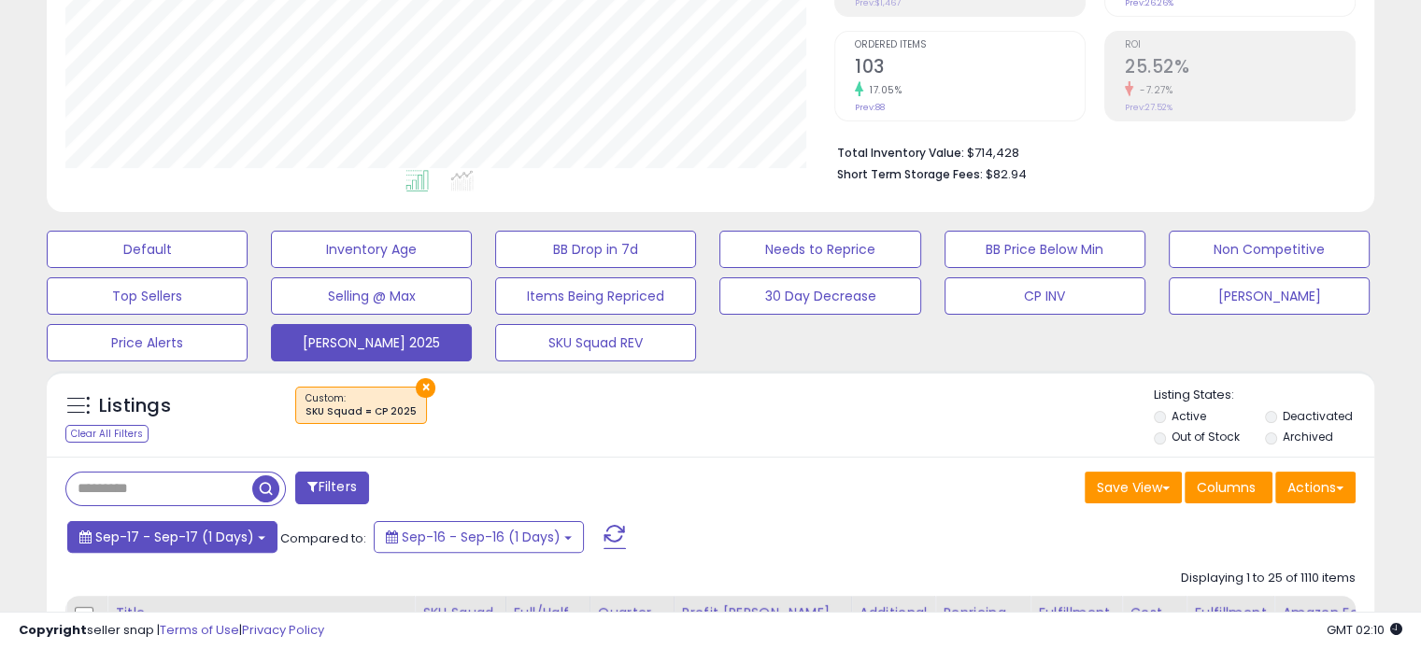
click at [243, 521] on button "Sep-17 - Sep-17 (1 Days)" at bounding box center [172, 537] width 210 height 32
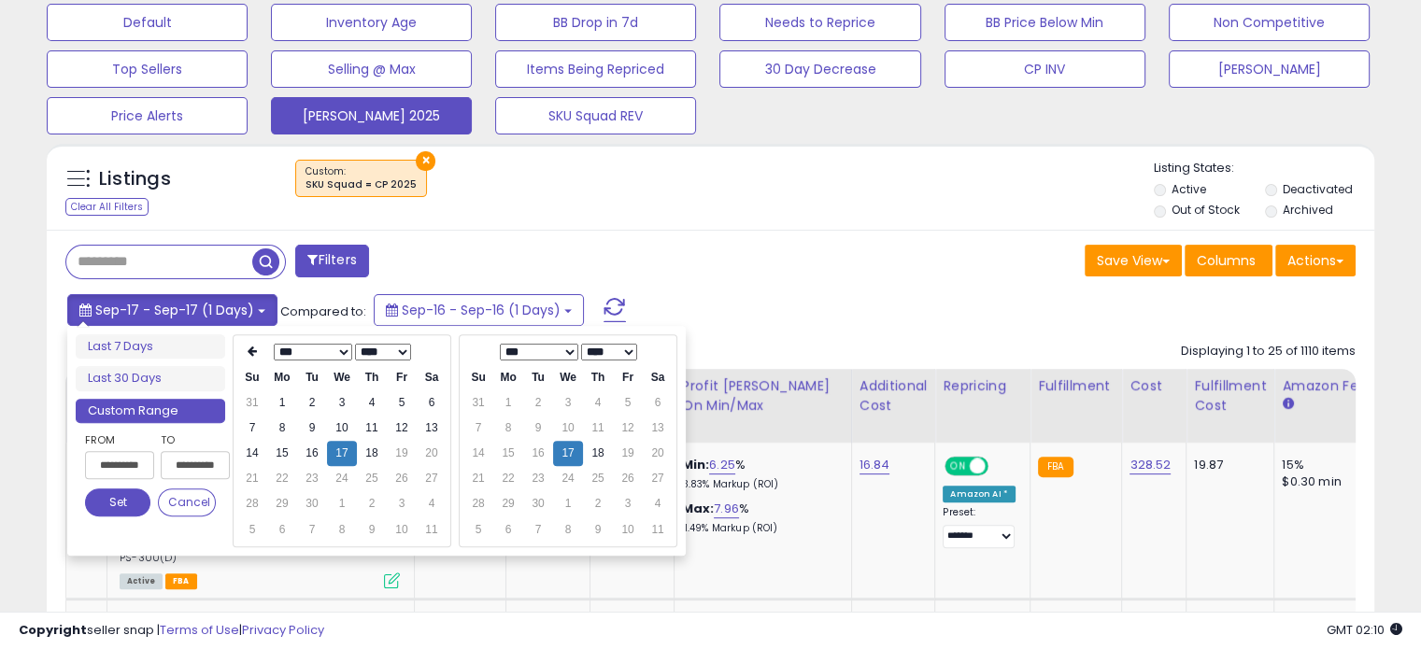
scroll to position [587, 0]
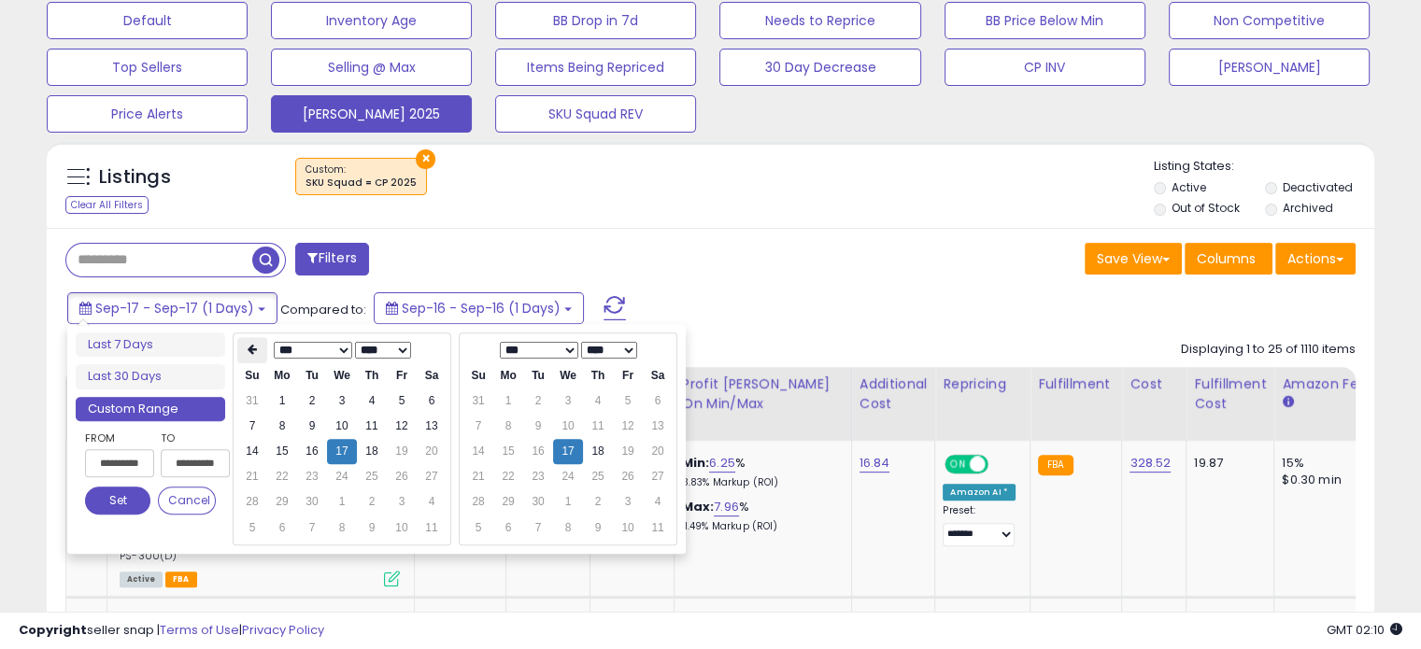
click at [248, 344] on icon at bounding box center [252, 349] width 9 height 11
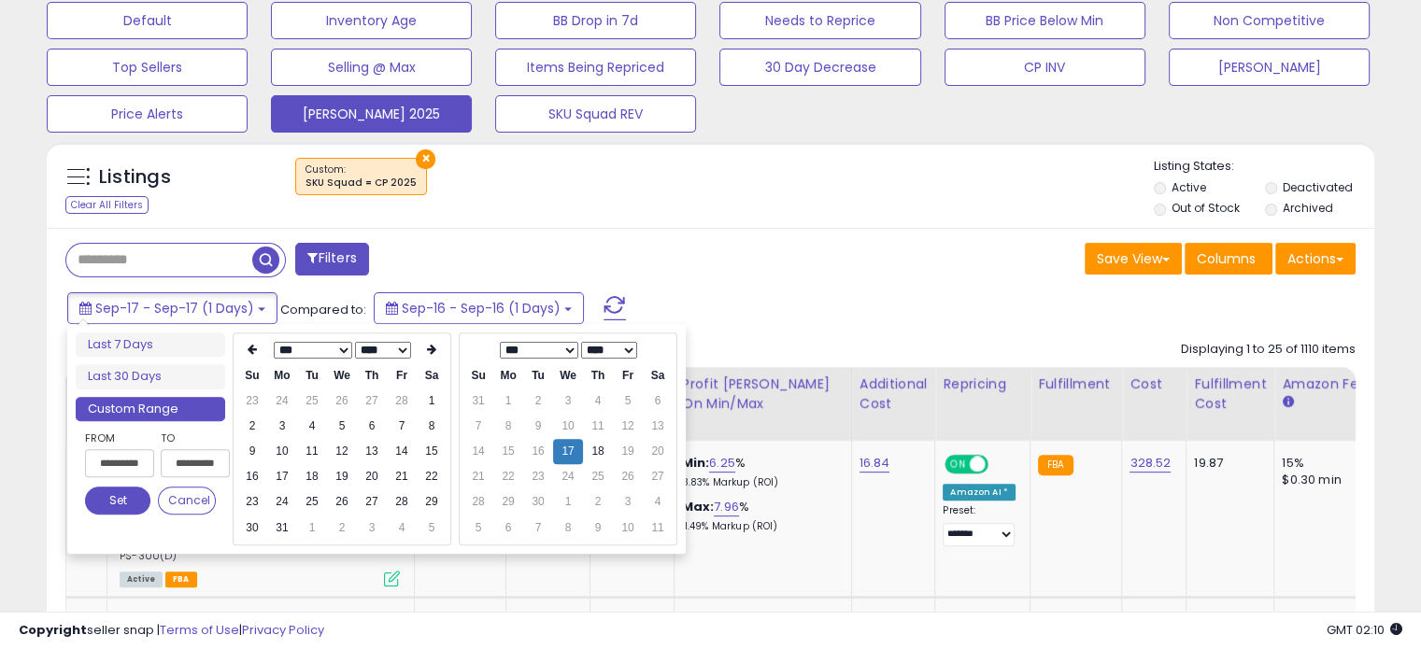
click at [248, 344] on icon at bounding box center [252, 349] width 9 height 11
click at [339, 393] on td "1" at bounding box center [342, 401] width 30 height 25
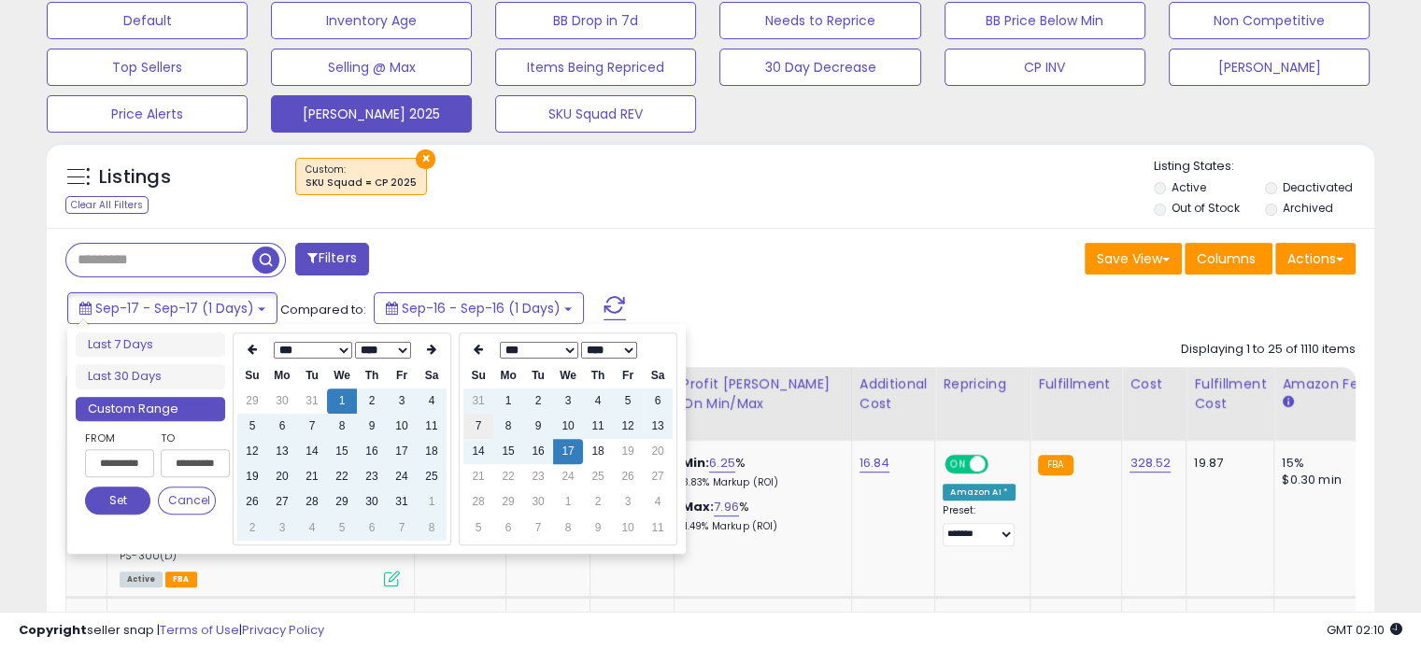
type input "**********"
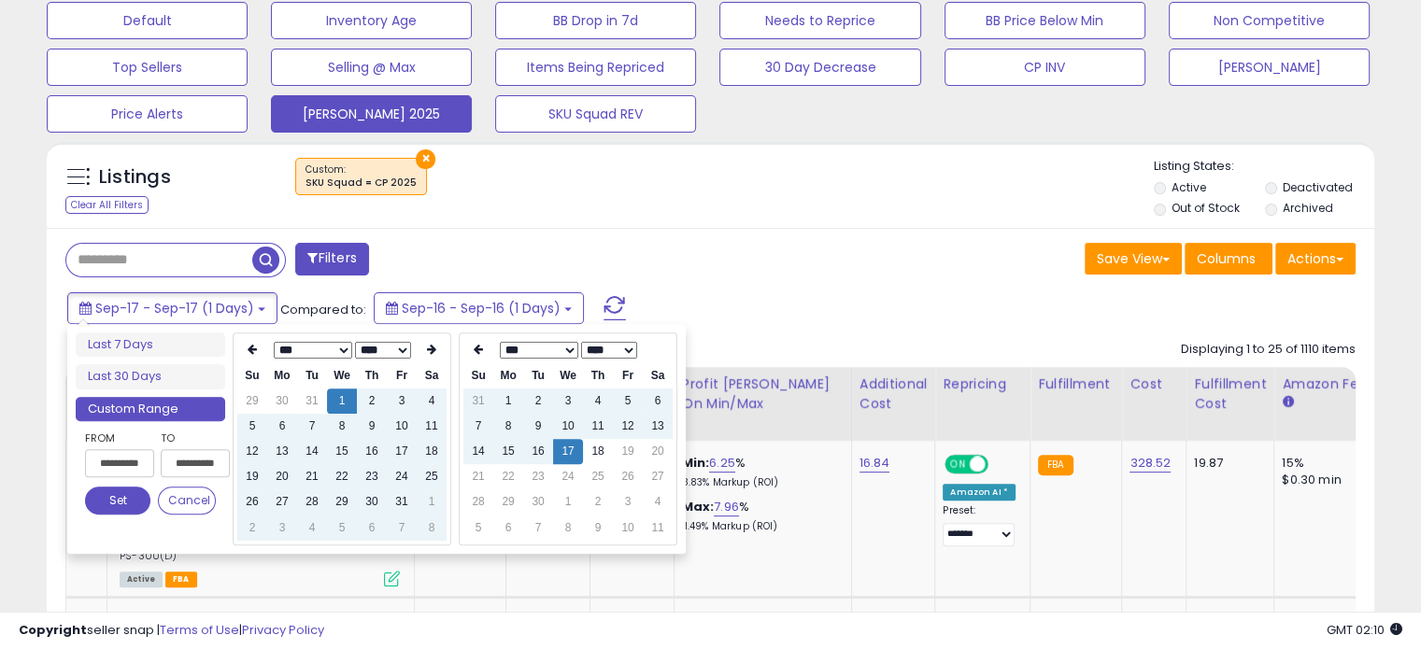
click at [114, 492] on button "Set" at bounding box center [117, 501] width 65 height 28
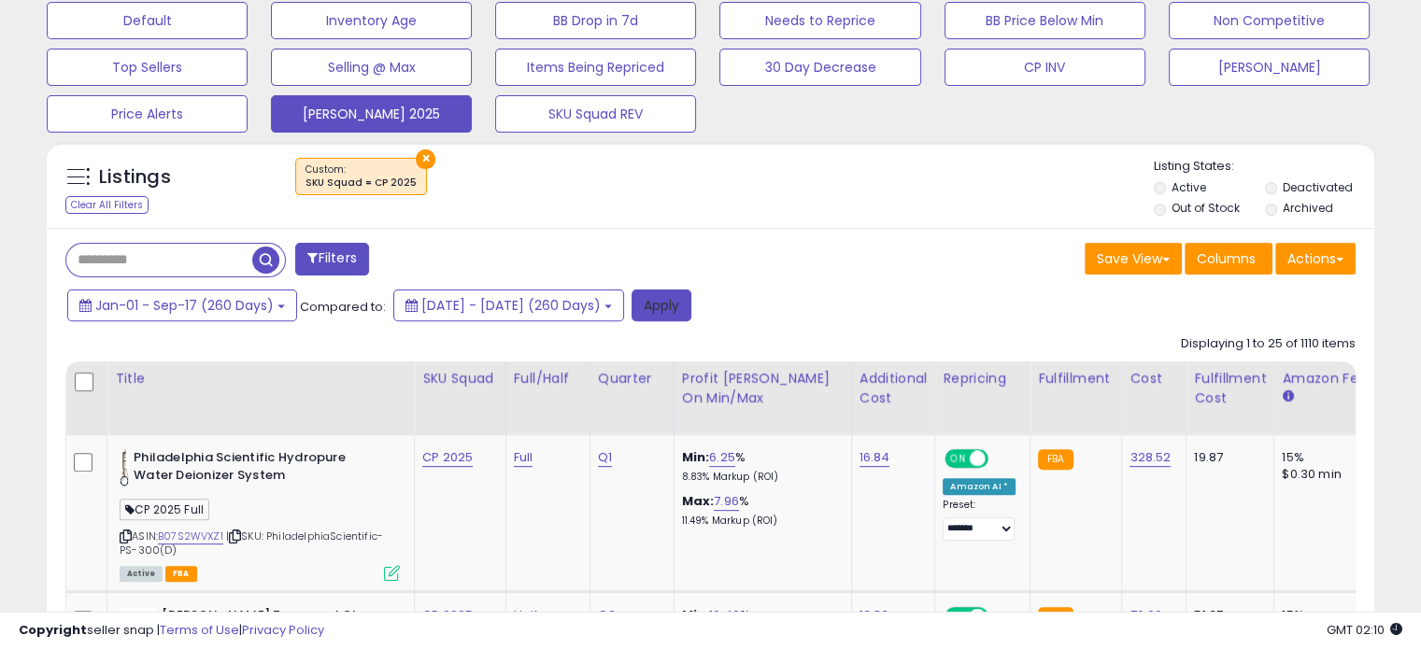
click at [691, 302] on button "Apply" at bounding box center [662, 306] width 60 height 32
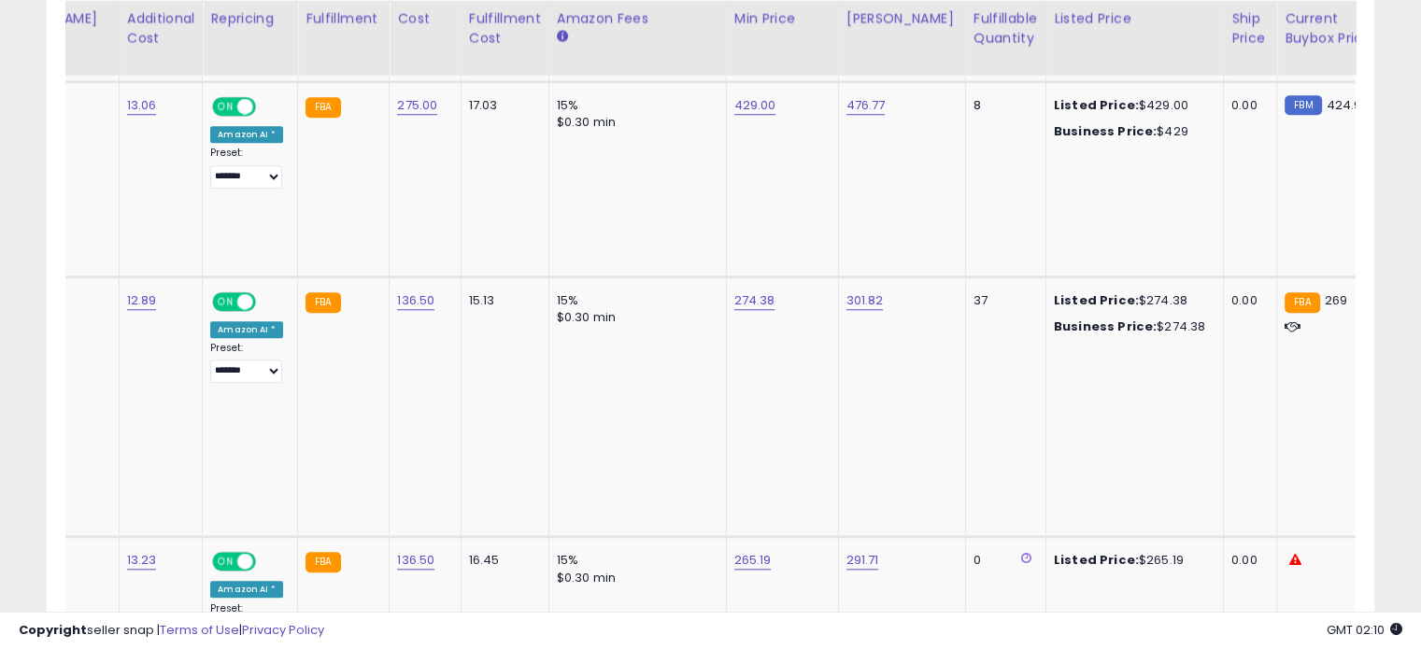
scroll to position [0, 1145]
